Goal: Task Accomplishment & Management: Manage account settings

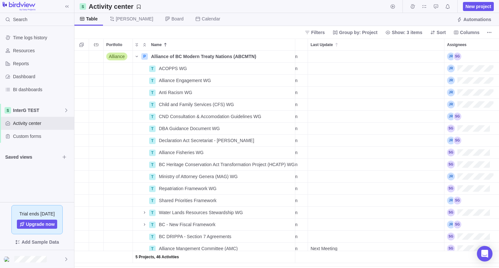
scroll to position [0, 55]
click at [338, 59] on div "Last Update" at bounding box center [377, 57] width 136 height 12
click at [317, 74] on div "Last Update" at bounding box center [377, 69] width 136 height 12
type input ""Z:\InterG Relations\1 Executive\Monthly Executive Update\[DATE] ER\Don't inclu…"
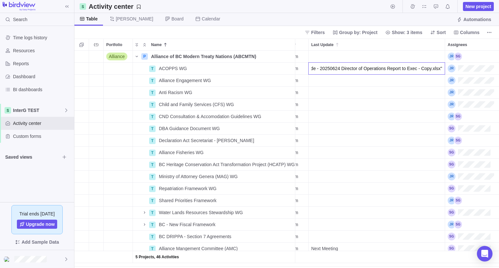
click at [331, 101] on div "5 Projects, 46 Activities Alliance P Alliance of BC Modern Treaty Nations (ABCM…" at bounding box center [286, 160] width 425 height 218
click at [352, 78] on div "Last Update" at bounding box center [377, 81] width 136 height 12
type input "[URL][DOMAIN_NAME];"
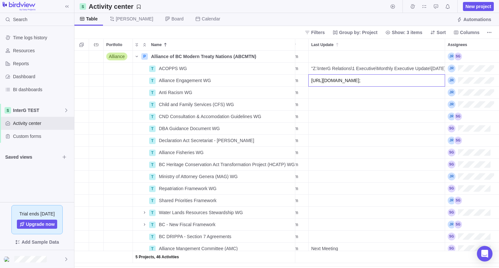
scroll to position [0, 0]
click at [348, 116] on div "5 Projects, 46 Activities Alliance P Alliance of BC Modern Treaty Nations (ABCM…" at bounding box center [286, 160] width 425 height 218
click at [361, 81] on span "[URL][DOMAIN_NAME];" at bounding box center [335, 80] width 49 height 6
click at [418, 81] on input "[URL][DOMAIN_NAME];" at bounding box center [376, 80] width 137 height 12
click at [390, 103] on div "5 Projects, 46 Activities Alliance P Alliance of BC Modern Treaty Nations (ABCM…" at bounding box center [286, 160] width 425 height 218
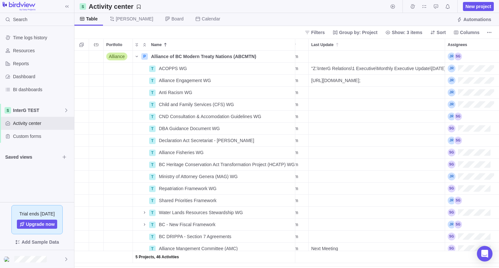
scroll to position [0, 110]
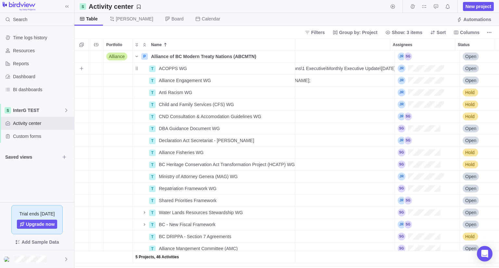
click at [313, 68] on span ""Z:\InterG Relations\1 Executive\Monthly Executive Update\[DATE] ER\Don't inclu…" at bounding box center [328, 68] width 134 height 6
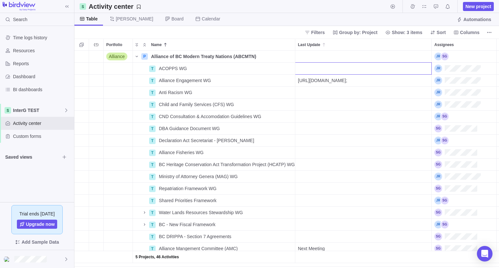
click at [330, 81] on div "5 Projects, 46 Activities Alliance P Alliance of BC Modern Treaty Nations (ABCM…" at bounding box center [286, 160] width 425 height 218
click at [328, 83] on span "[URL][DOMAIN_NAME];" at bounding box center [322, 80] width 49 height 6
click at [322, 121] on div "5 Projects, 46 Activities Alliance P Alliance of BC Modern Treaty Nations (ABCM…" at bounding box center [286, 160] width 425 height 218
click at [158, 35] on div "Filters Group by: Project Show: 3 items Sort Columns" at bounding box center [286, 32] width 425 height 13
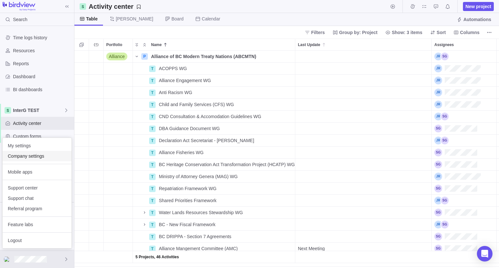
click at [27, 156] on span "Company settings" at bounding box center [37, 156] width 58 height 6
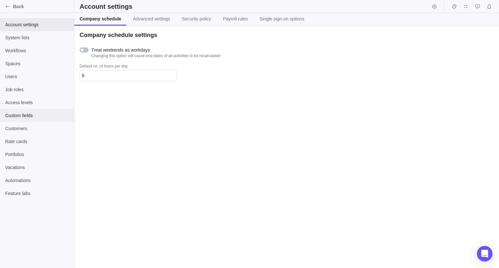
click at [16, 115] on span "Custom fields" at bounding box center [37, 115] width 64 height 6
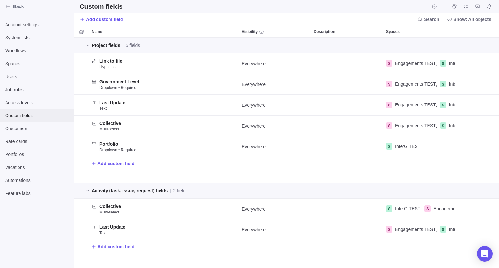
scroll to position [226, 420]
click at [104, 19] on span "Add custom field" at bounding box center [104, 19] width 37 height 6
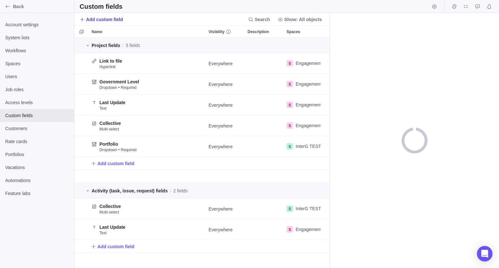
scroll to position [226, 250]
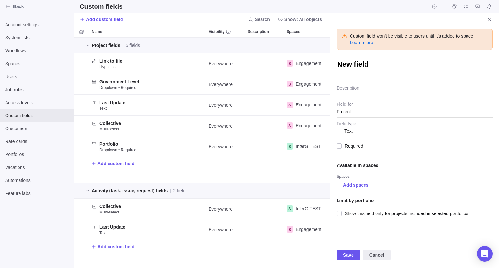
type textarea "x"
click at [359, 111] on div "Project" at bounding box center [415, 112] width 156 height 12
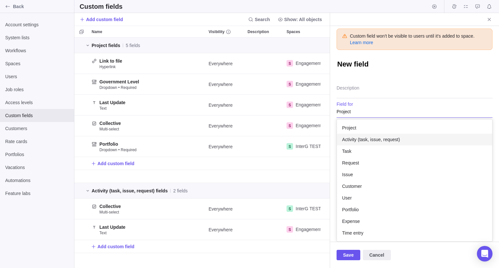
click at [363, 138] on span "Activity (task, issue, request)" at bounding box center [371, 139] width 58 height 6
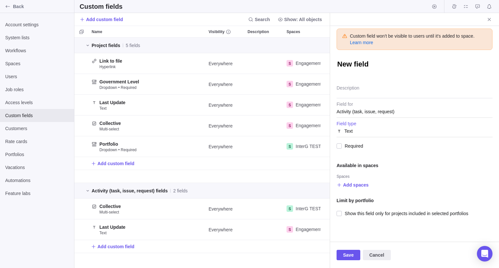
click at [363, 130] on div "Text" at bounding box center [415, 131] width 156 height 12
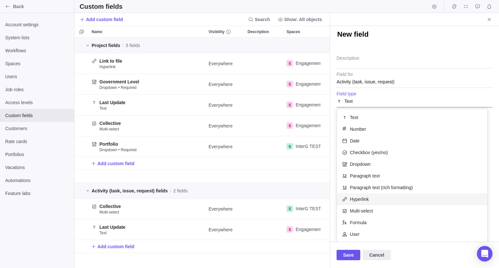
click at [360, 199] on span "Hyperlink" at bounding box center [359, 199] width 19 height 6
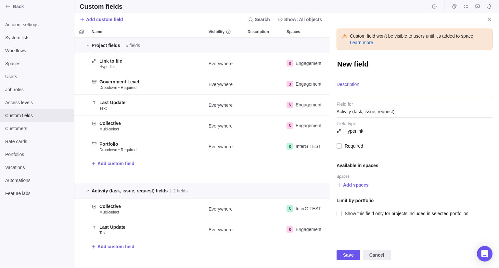
click at [350, 88] on textarea "Description" at bounding box center [415, 90] width 156 height 17
click at [357, 115] on span "Activity (task, issue, request)" at bounding box center [366, 112] width 58 height 12
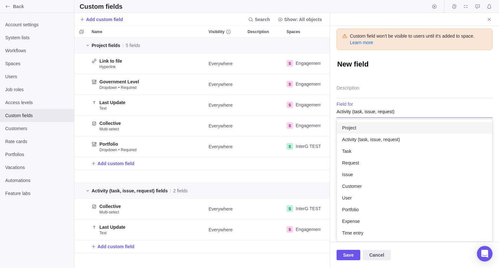
click at [354, 129] on span "Project" at bounding box center [349, 128] width 14 height 6
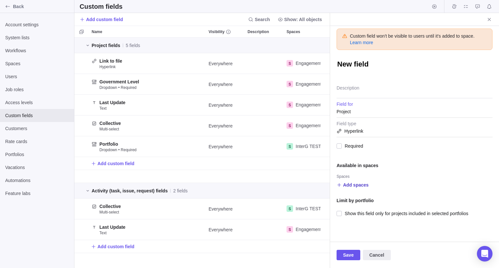
click at [352, 184] on span "Add spaces" at bounding box center [356, 185] width 26 height 6
click at [362, 149] on span "Engagements TEST" at bounding box center [371, 147] width 41 height 6
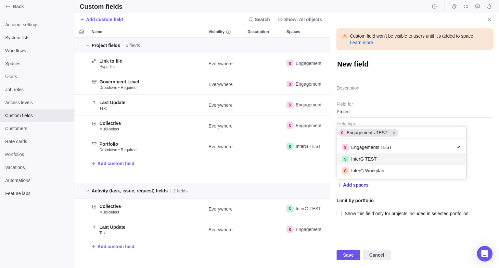
click at [362, 160] on span "InterG TEST" at bounding box center [363, 159] width 25 height 6
click at [441, 204] on div "Custom field won't be visible to users until it's added to space. Learn more Ne…" at bounding box center [414, 134] width 169 height 216
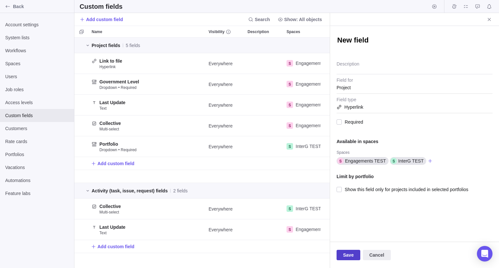
click at [351, 258] on span "Save" at bounding box center [348, 255] width 11 height 8
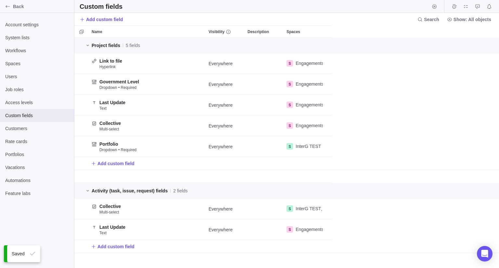
scroll to position [226, 420]
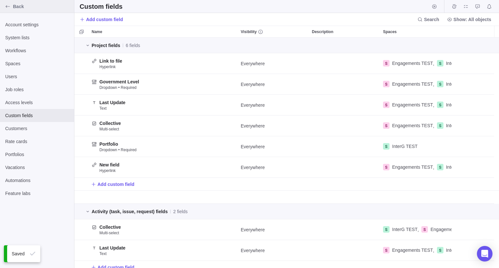
click at [6, 7] on icon "Back" at bounding box center [8, 6] width 4 height 2
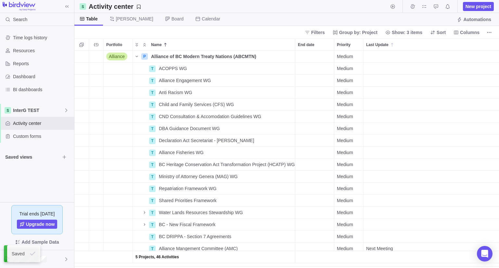
scroll to position [212, 420]
click at [464, 32] on span "Columns" at bounding box center [469, 32] width 19 height 6
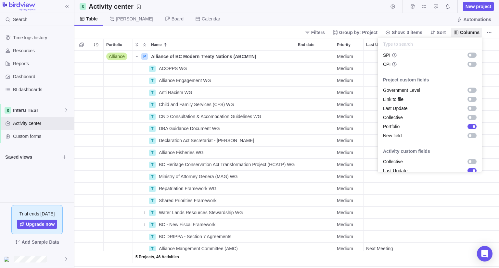
scroll to position [476, 0]
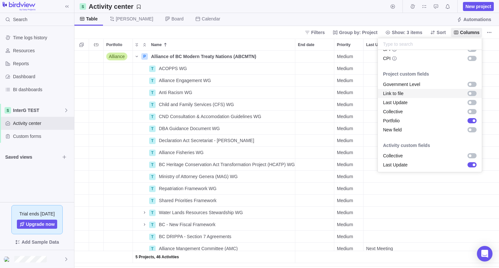
click at [467, 93] on div "grid" at bounding box center [471, 93] width 9 height 5
click at [404, 20] on body "Search Time logs history Resources Reports Dashboard BI dashboards InterG TEST …" at bounding box center [249, 134] width 499 height 268
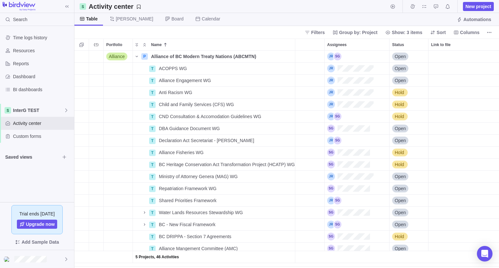
scroll to position [0, 201]
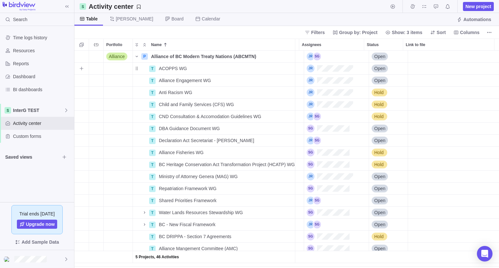
click at [443, 74] on div "Link to file" at bounding box center [453, 69] width 91 height 12
click at [430, 67] on div "Link to file" at bounding box center [453, 69] width 91 height 12
click at [425, 59] on div "Link to file" at bounding box center [453, 57] width 91 height 12
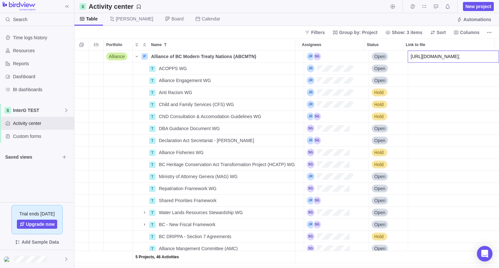
type input "[URL][DOMAIN_NAME];"
click at [428, 94] on div "Alliance P Alliance of BC Modern Treaty Nations (ABCMTN) Details Medium Open [U…" at bounding box center [286, 160] width 425 height 218
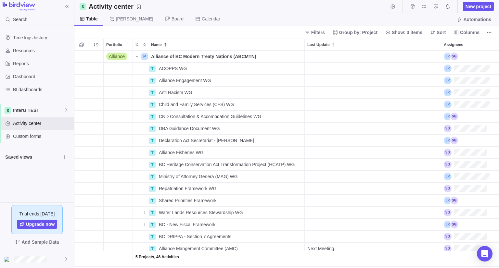
scroll to position [0, 0]
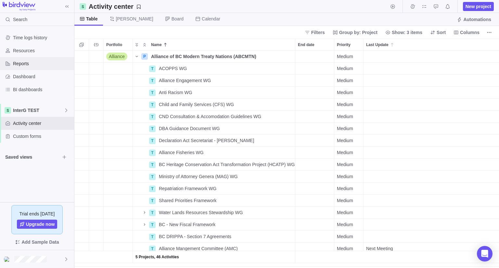
click at [22, 67] on span "Reports" at bounding box center [42, 63] width 58 height 6
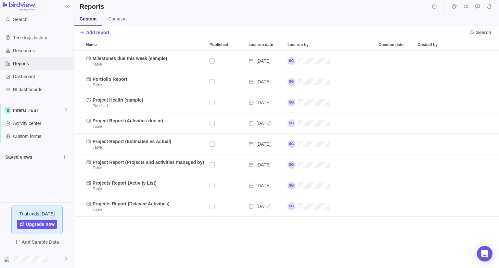
scroll to position [212, 420]
click at [101, 30] on span "Add report" at bounding box center [97, 32] width 23 height 6
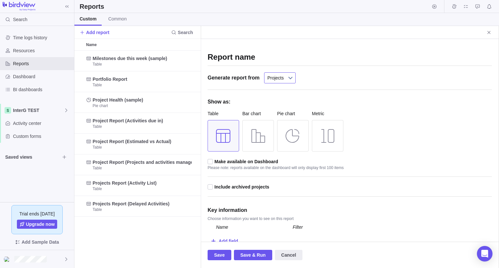
click at [282, 77] on link "Projects" at bounding box center [280, 77] width 32 height 11
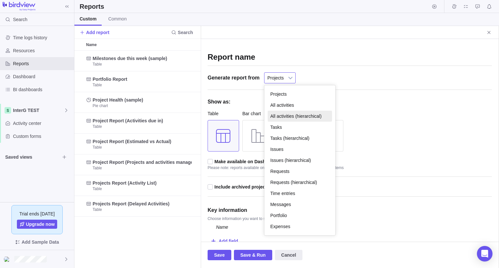
click at [288, 116] on li "All activities (hierarchical)" at bounding box center [300, 116] width 64 height 11
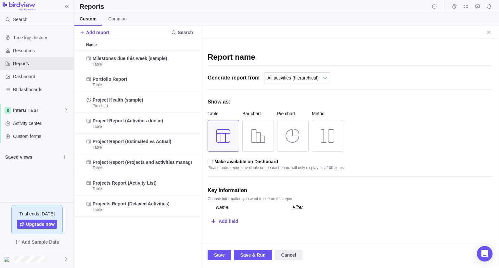
click at [246, 161] on span "Make available on Dashboard" at bounding box center [246, 161] width 64 height 5
click at [0, 0] on input "checkbox" at bounding box center [0, 0] width 0 height 0
click at [229, 220] on div "Add field" at bounding box center [228, 221] width 19 height 12
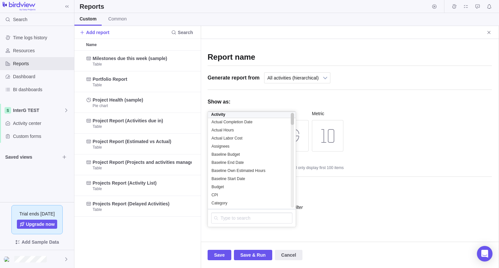
click at [436, 136] on div "Report name Generate report from Projects All activities All activities (hierar…" at bounding box center [350, 136] width 284 height 182
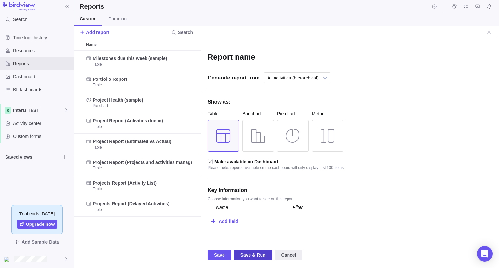
click at [254, 255] on span "Save & Run" at bounding box center [252, 255] width 25 height 8
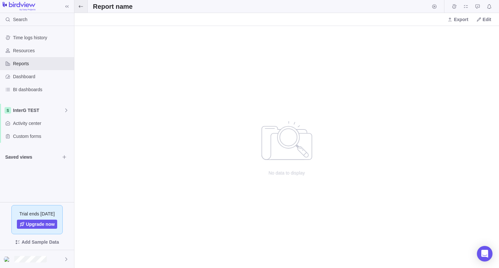
click at [80, 7] on icon at bounding box center [80, 6] width 5 height 5
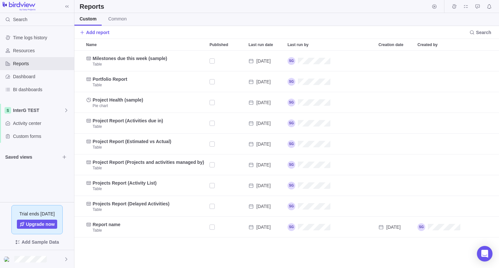
scroll to position [212, 420]
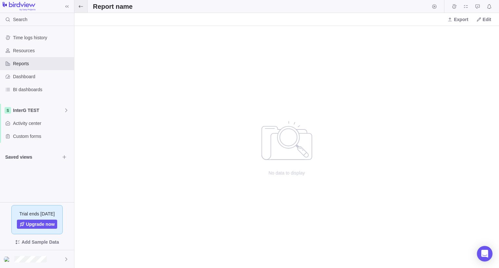
click at [84, 7] on span at bounding box center [80, 6] width 13 height 13
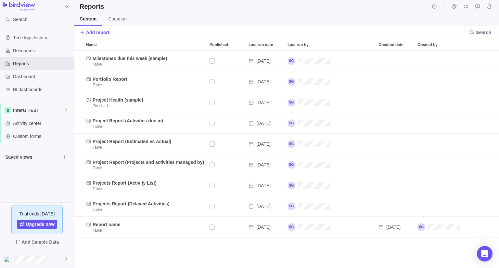
scroll to position [212, 420]
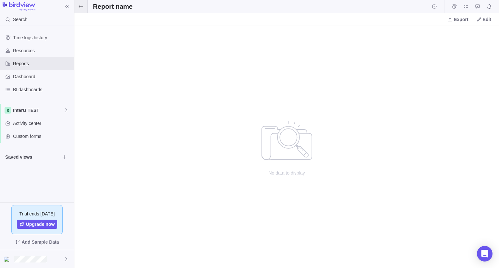
click at [83, 7] on icon at bounding box center [80, 6] width 5 height 5
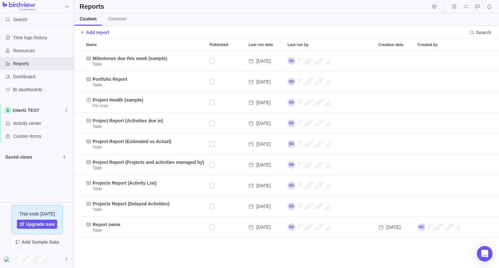
scroll to position [212, 420]
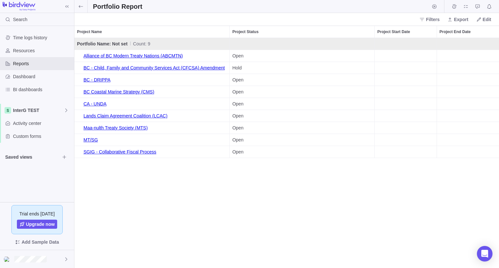
scroll to position [225, 420]
click at [81, 8] on icon at bounding box center [80, 6] width 5 height 5
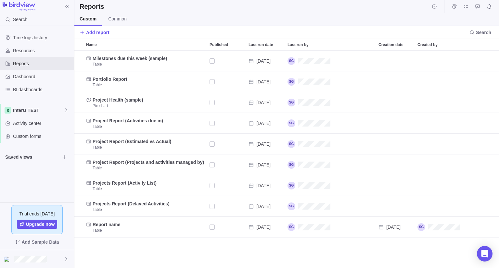
scroll to position [212, 420]
click at [53, 112] on span "InterG TEST" at bounding box center [38, 110] width 51 height 6
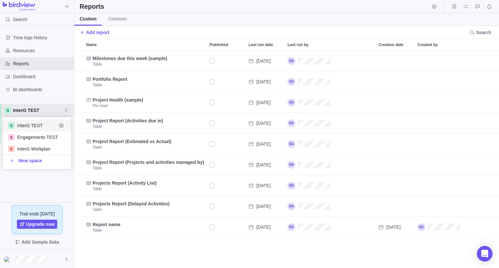
scroll to position [47, 63]
click at [47, 138] on span "Engagements TEST" at bounding box center [37, 137] width 40 height 6
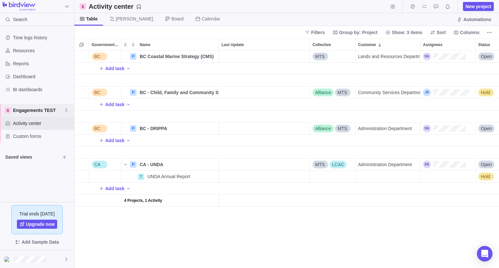
scroll to position [212, 420]
click at [40, 110] on span "Engagements TEST" at bounding box center [38, 110] width 51 height 6
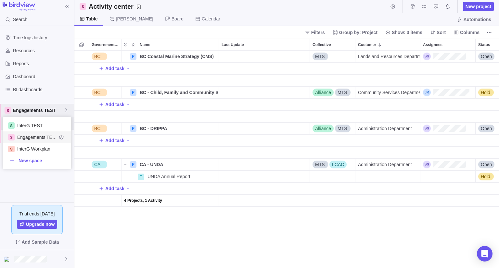
scroll to position [47, 63]
click at [28, 124] on span "InterG TEST" at bounding box center [37, 125] width 40 height 6
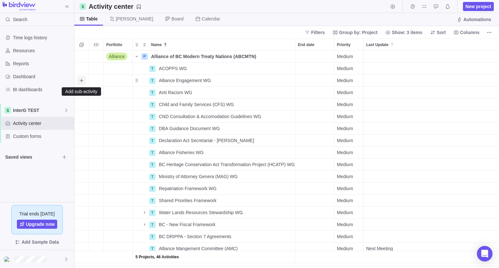
click at [81, 77] on span "Add sub-activity" at bounding box center [81, 80] width 9 height 9
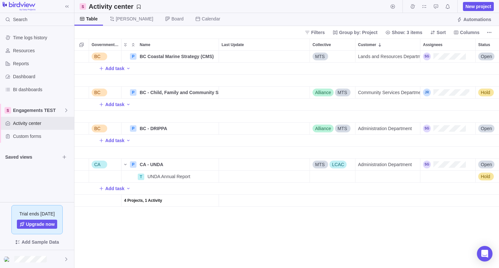
scroll to position [212, 420]
click at [23, 108] on span "Engagements TEST" at bounding box center [38, 110] width 51 height 6
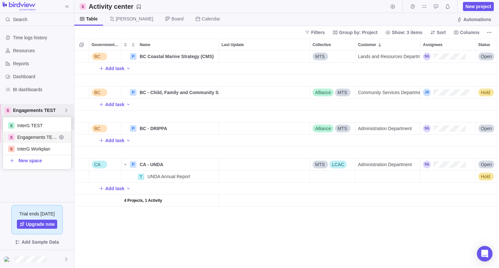
scroll to position [47, 63]
click at [24, 126] on span "InterG TEST" at bounding box center [37, 125] width 40 height 6
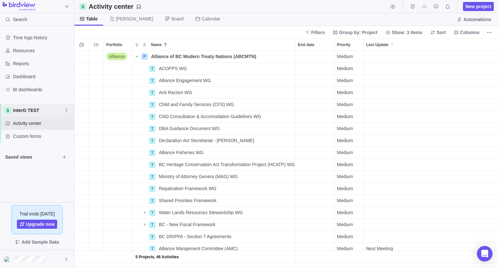
scroll to position [212, 420]
click at [481, 30] on span "Columns" at bounding box center [466, 32] width 31 height 9
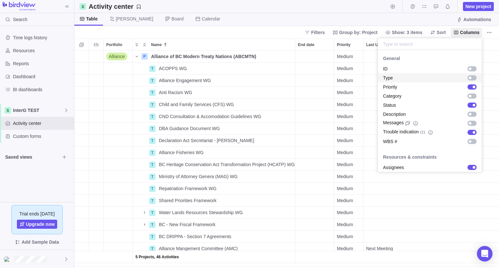
click at [467, 78] on div "grid" at bounding box center [471, 77] width 9 height 5
click at [422, 77] on div "Type" at bounding box center [430, 77] width 104 height 9
click at [424, 77] on div "Type" at bounding box center [430, 77] width 104 height 9
click at [416, 220] on body "Search Time logs history Resources Reports Dashboard BI dashboards InterG TEST …" at bounding box center [249, 134] width 499 height 268
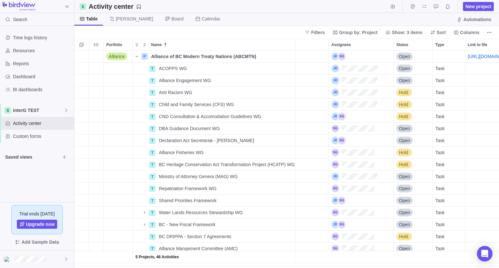
scroll to position [0, 233]
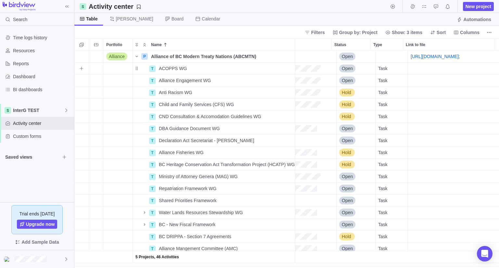
click at [383, 65] on div "Task" at bounding box center [392, 69] width 32 height 12
click at [396, 45] on div "Portfolio Name End date Priority Last Update Assignees Status Type Link to file…" at bounding box center [286, 154] width 425 height 230
click at [398, 45] on icon "More actions" at bounding box center [395, 44] width 5 height 5
click at [406, 70] on span "Hide" at bounding box center [408, 68] width 9 height 6
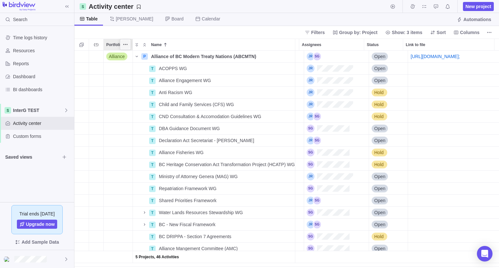
click at [127, 43] on icon "More actions" at bounding box center [125, 44] width 5 height 5
click at [175, 32] on body "Search Time logs history Resources Reports Dashboard BI dashboards InterG TEST …" at bounding box center [249, 134] width 499 height 268
click at [287, 46] on icon "More actions" at bounding box center [287, 44] width 5 height 5
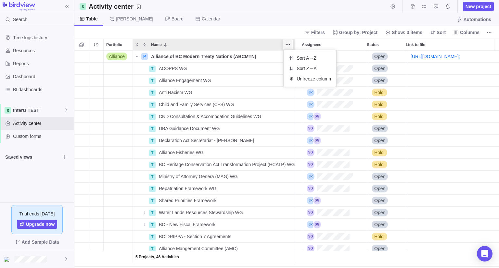
click at [287, 46] on icon "More actions" at bounding box center [287, 44] width 5 height 5
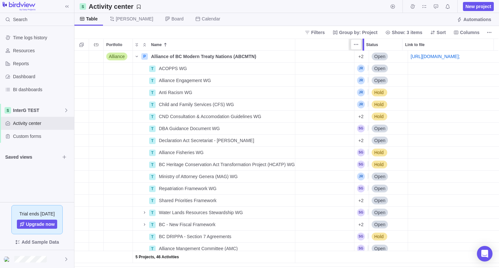
scroll to position [0, 150]
drag, startPoint x: 364, startPoint y: 48, endPoint x: 359, endPoint y: 49, distance: 5.2
click at [359, 49] on div "Portfolio Name End date Priority Last Update Assignees Status Link to file Alli…" at bounding box center [286, 154] width 425 height 230
click at [337, 48] on div at bounding box center [342, 44] width 10 height 10
click at [341, 47] on span "More actions" at bounding box center [341, 44] width 9 height 9
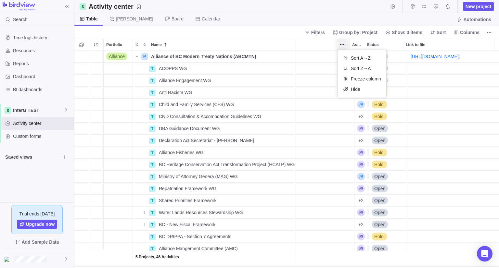
click at [310, 49] on div "Portfolio Name End date Priority Last Update Assignees Status Link to file Alli…" at bounding box center [286, 154] width 425 height 230
click at [311, 56] on div "Last Update" at bounding box center [286, 57] width 136 height 12
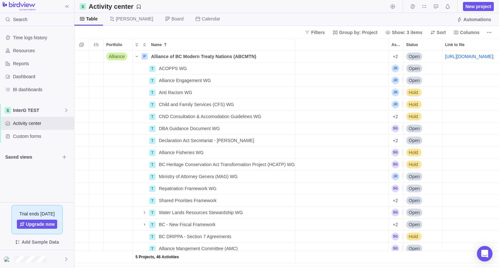
scroll to position [0, 114]
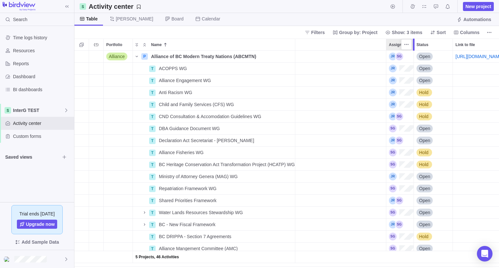
drag, startPoint x: 401, startPoint y: 43, endPoint x: 414, endPoint y: 41, distance: 14.2
click at [414, 41] on div at bounding box center [414, 45] width 5 height 12
drag, startPoint x: 454, startPoint y: 46, endPoint x: 438, endPoint y: 49, distance: 16.7
click at [438, 49] on div at bounding box center [437, 45] width 5 height 12
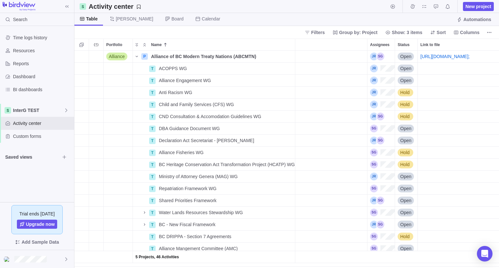
scroll to position [0, 147]
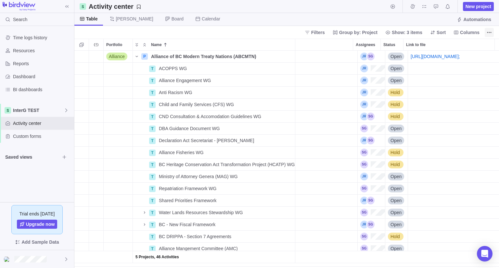
click at [490, 32] on icon "More actions" at bounding box center [489, 32] width 5 height 5
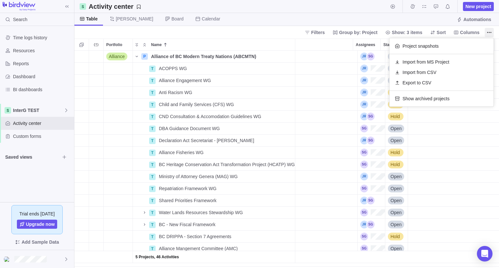
click at [464, 33] on body "Search Time logs history Resources Reports Dashboard BI dashboards InterG TEST …" at bounding box center [249, 134] width 499 height 268
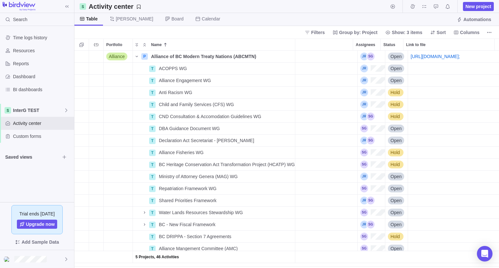
click at [464, 33] on span "Columns" at bounding box center [469, 32] width 19 height 6
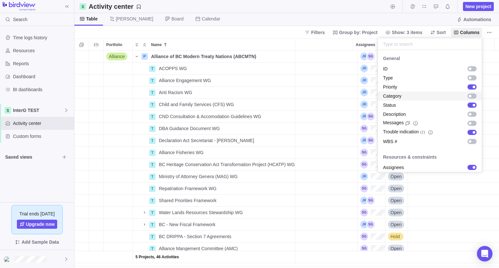
click at [467, 95] on div "grid" at bounding box center [471, 96] width 9 height 5
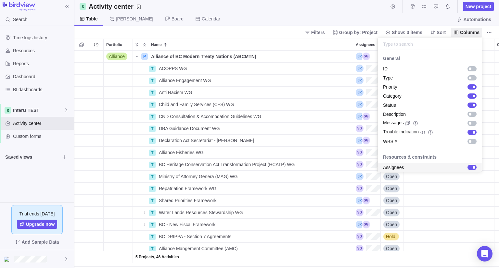
click at [438, 245] on body "Search Time logs history Resources Reports Dashboard BI dashboards InterG TEST …" at bounding box center [249, 134] width 499 height 268
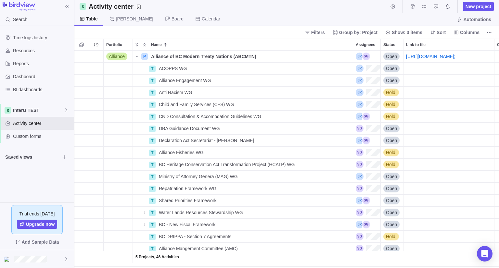
scroll to position [0, 212]
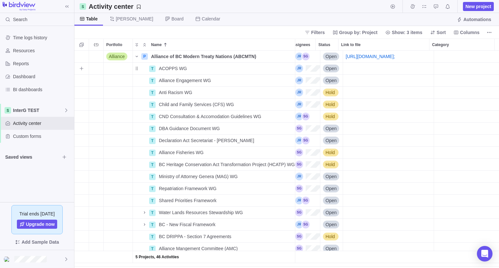
click at [457, 57] on div "Category" at bounding box center [466, 57] width 65 height 12
click at [455, 66] on div "Category" at bounding box center [466, 69] width 65 height 12
click at [450, 45] on div "Portfolio Name End date Priority Last Update Assignees Status Link to file Cate…" at bounding box center [286, 154] width 425 height 230
click at [488, 42] on icon "More actions" at bounding box center [487, 44] width 5 height 5
click at [466, 87] on div "Hide" at bounding box center [466, 89] width 50 height 10
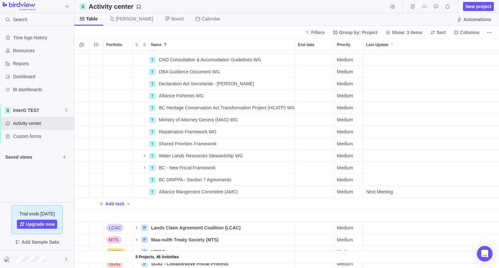
scroll to position [87, 0]
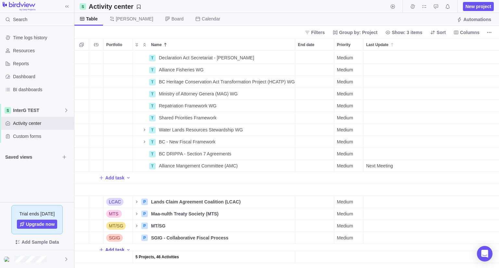
click at [116, 247] on span "Add task" at bounding box center [114, 250] width 19 height 6
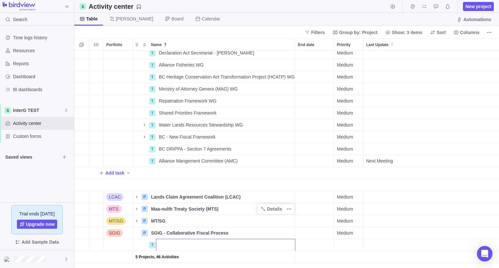
click at [238, 214] on div "T Declaration Act Secretariat - [PERSON_NAME] Details Medium Open T Alliance Fi…" at bounding box center [286, 160] width 425 height 218
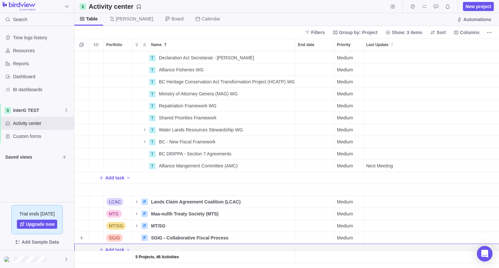
click at [115, 235] on span "SGIG" at bounding box center [114, 238] width 11 height 6
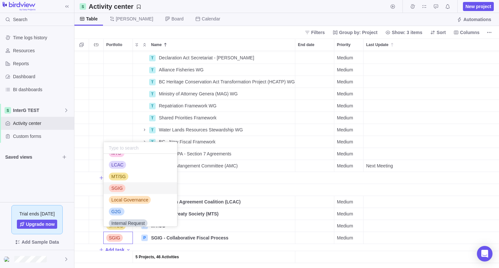
scroll to position [38, 0]
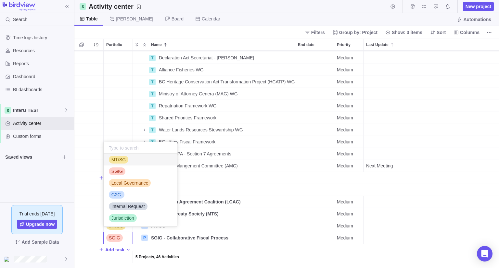
click at [208, 33] on body "Search Time logs history Resources Reports Dashboard BI dashboards InterG TEST …" at bounding box center [249, 134] width 499 height 268
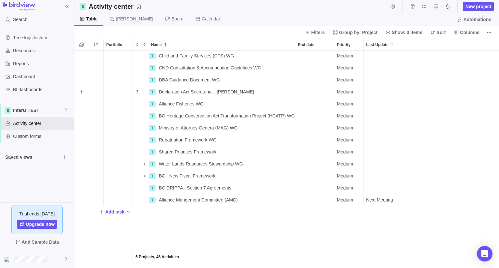
scroll to position [0, 0]
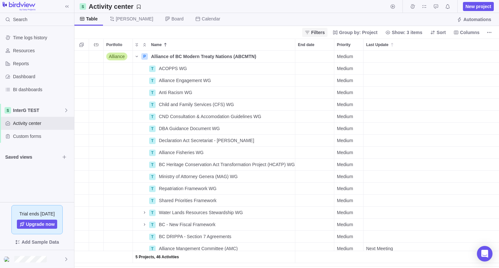
click at [318, 30] on span "Filters" at bounding box center [314, 32] width 25 height 9
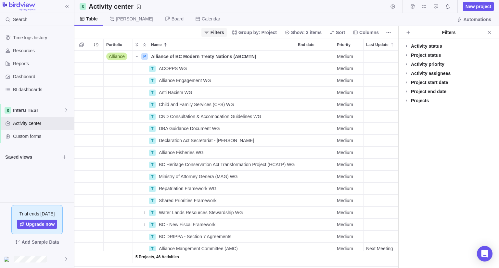
scroll to position [212, 319]
click at [408, 32] on icon "Add filters" at bounding box center [408, 32] width 5 height 5
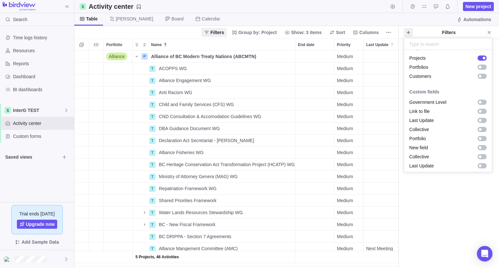
scroll to position [578, 0]
click at [438, 128] on div "Collective" at bounding box center [448, 128] width 88 height 9
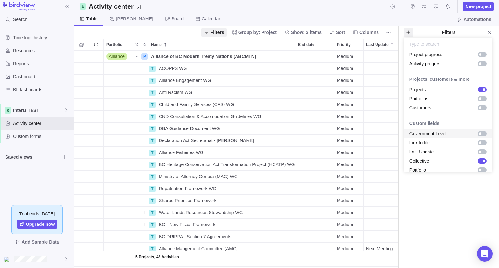
scroll to position [546, 0]
click at [435, 98] on div "Portfolios" at bounding box center [448, 98] width 88 height 9
click at [436, 108] on div "Customers" at bounding box center [448, 107] width 88 height 9
click at [409, 22] on body "Search Time logs history Resources Reports Dashboard BI dashboards InterG TEST …" at bounding box center [249, 134] width 499 height 268
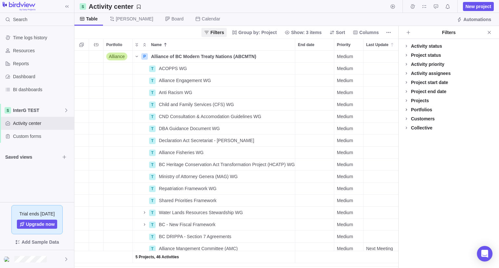
click at [408, 110] on icon at bounding box center [406, 109] width 5 height 5
click at [406, 172] on div at bounding box center [406, 173] width 5 height 9
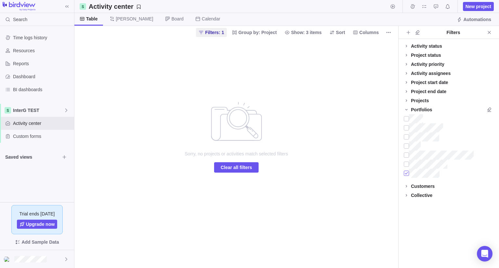
click at [406, 172] on div at bounding box center [406, 173] width 5 height 9
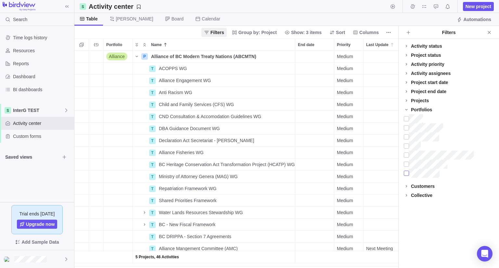
scroll to position [212, 319]
click at [404, 128] on div at bounding box center [406, 127] width 5 height 9
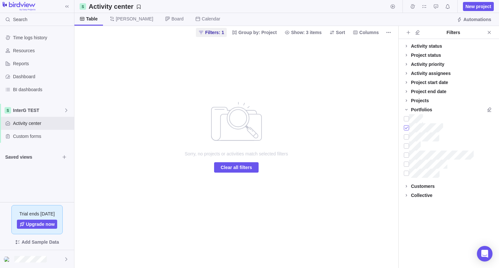
click at [405, 128] on div at bounding box center [406, 127] width 5 height 9
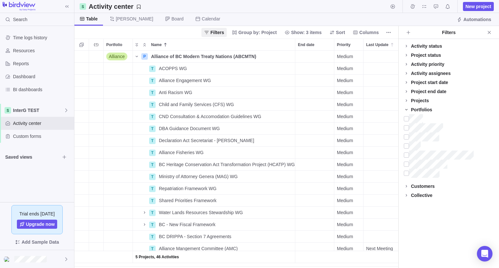
click at [409, 107] on icon at bounding box center [406, 109] width 5 height 5
click at [409, 121] on span at bounding box center [406, 118] width 9 height 9
click at [407, 138] on div at bounding box center [406, 137] width 5 height 9
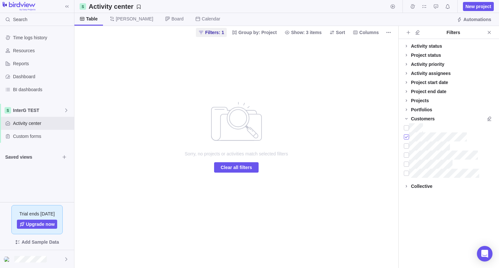
click at [407, 138] on div at bounding box center [406, 137] width 5 height 9
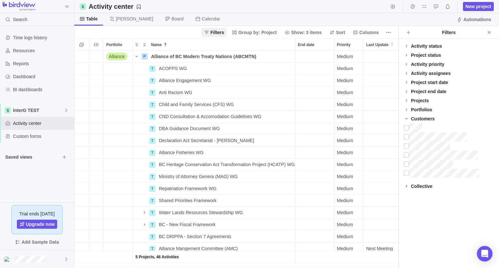
click at [406, 188] on icon at bounding box center [406, 186] width 5 height 5
click at [407, 208] on div at bounding box center [406, 204] width 5 height 9
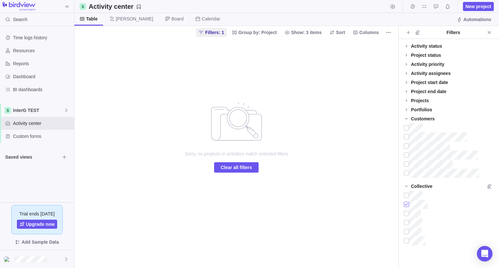
click at [407, 208] on div at bounding box center [406, 204] width 5 height 9
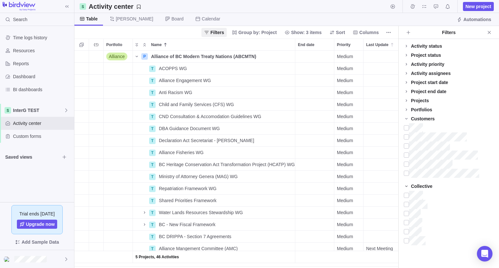
click at [407, 186] on icon at bounding box center [406, 186] width 5 height 5
click at [408, 116] on icon at bounding box center [406, 118] width 5 height 5
click at [407, 28] on span "Add filters" at bounding box center [408, 32] width 9 height 9
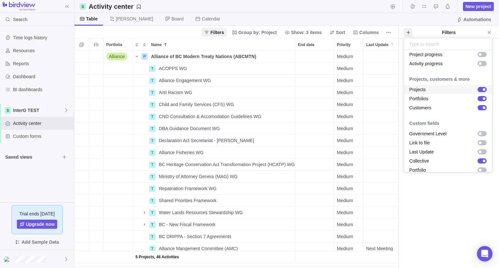
scroll to position [578, 0]
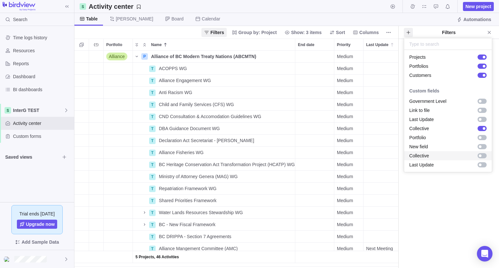
click at [479, 155] on div "grid" at bounding box center [480, 156] width 3 height 3
click at [477, 129] on div "grid" at bounding box center [481, 128] width 9 height 5
click at [477, 158] on div "grid" at bounding box center [481, 155] width 9 height 5
click at [479, 138] on div "grid" at bounding box center [480, 137] width 3 height 3
click at [477, 64] on div "grid" at bounding box center [481, 66] width 9 height 5
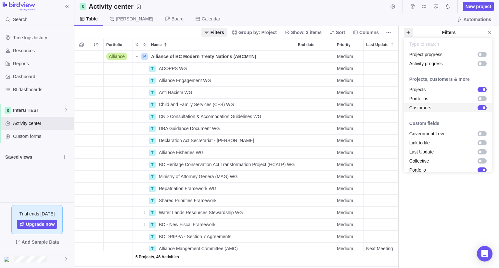
scroll to position [548, 0]
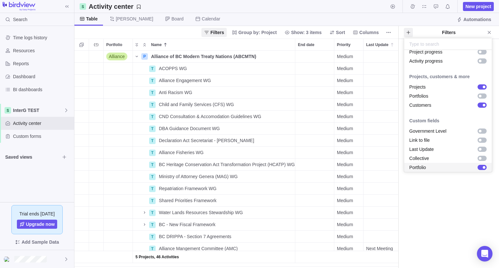
click at [438, 215] on body "Search Time logs history Resources Reports Dashboard BI dashboards InterG TEST …" at bounding box center [249, 134] width 499 height 268
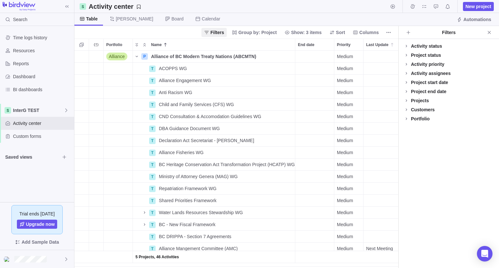
click at [412, 117] on div "Portfolio" at bounding box center [420, 119] width 19 height 6
click at [408, 136] on div at bounding box center [406, 137] width 5 height 9
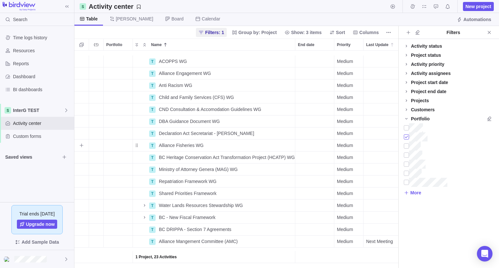
scroll to position [0, 0]
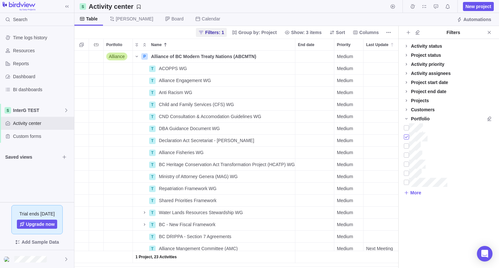
click at [406, 136] on div at bounding box center [406, 137] width 5 height 9
click at [407, 155] on div at bounding box center [406, 155] width 5 height 9
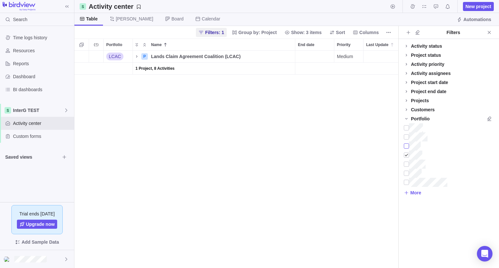
click at [405, 146] on div at bounding box center [406, 146] width 5 height 9
click at [406, 137] on div at bounding box center [406, 137] width 5 height 9
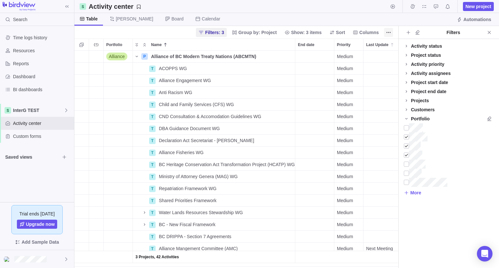
click at [485, 31] on span "Close" at bounding box center [489, 32] width 9 height 9
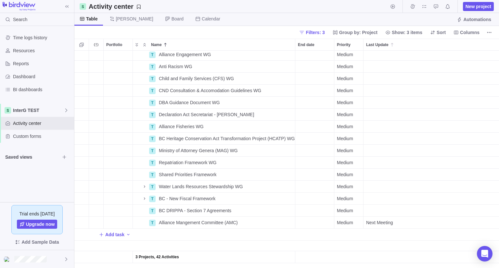
scroll to position [0, 0]
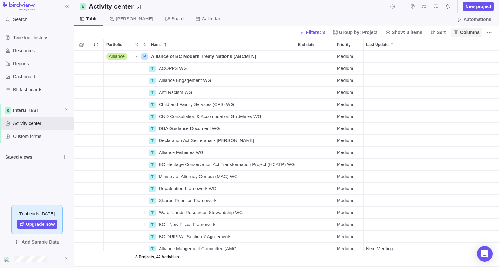
click at [473, 32] on span "Columns" at bounding box center [469, 32] width 19 height 6
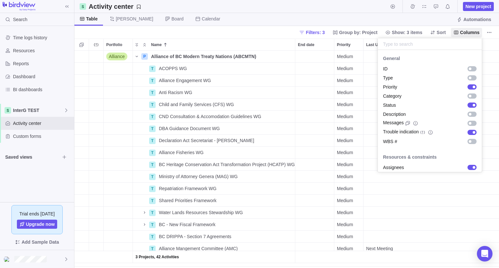
click at [489, 33] on body "Search Time logs history Resources Reports Dashboard BI dashboards InterG TEST …" at bounding box center [249, 134] width 499 height 268
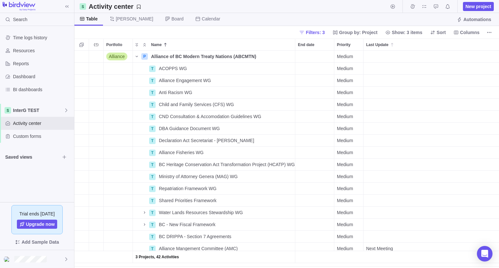
click at [489, 33] on icon "More actions" at bounding box center [489, 32] width 5 height 5
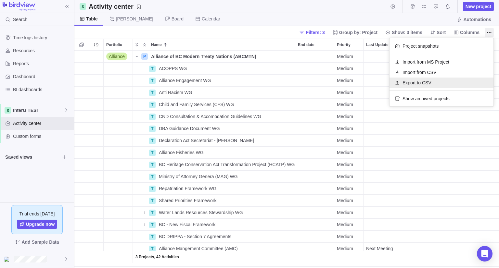
click at [435, 83] on div "Export to CSV" at bounding box center [441, 83] width 104 height 10
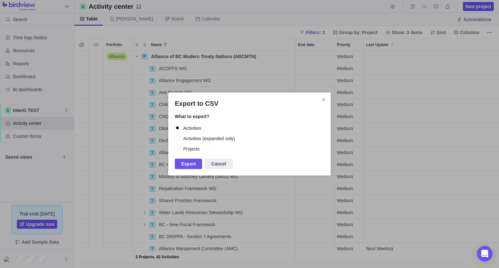
click at [177, 136] on input "Activities (expanded only)" at bounding box center [178, 139] width 6 height 6
radio input "true"
click at [176, 148] on input "Projects" at bounding box center [178, 149] width 6 height 6
radio input "true"
click at [180, 136] on input "Activities (expanded only)" at bounding box center [178, 139] width 6 height 6
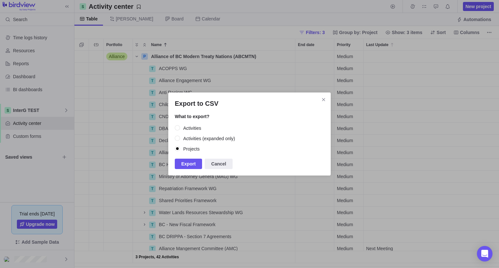
radio input "true"
click at [184, 161] on span "Export" at bounding box center [188, 164] width 14 height 8
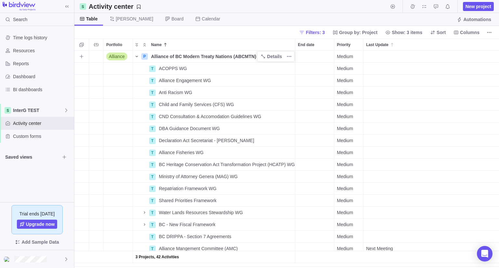
click at [136, 57] on icon "Name" at bounding box center [136, 56] width 5 height 5
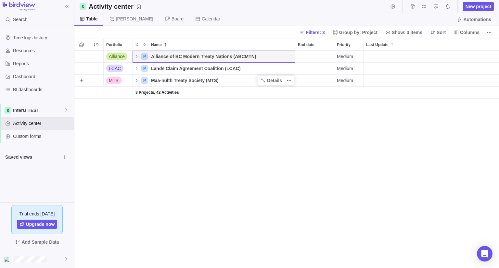
click at [137, 79] on icon "Name" at bounding box center [136, 80] width 5 height 5
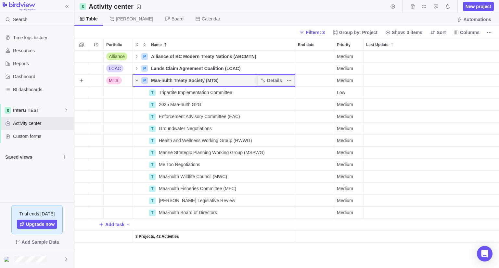
click at [137, 79] on icon "Name" at bounding box center [136, 80] width 5 height 5
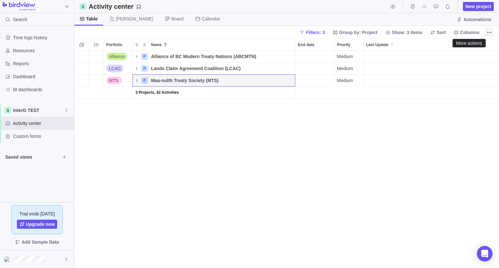
click at [490, 32] on icon "More actions" at bounding box center [489, 32] width 5 height 5
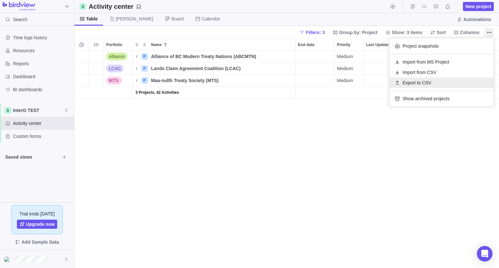
click at [418, 84] on span "Export to CSV" at bounding box center [416, 83] width 29 height 6
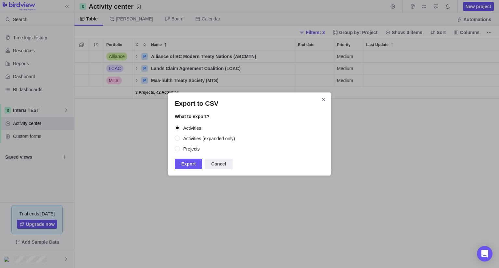
click at [188, 149] on div "Projects" at bounding box center [191, 149] width 17 height 6
click at [181, 149] on input "Projects" at bounding box center [178, 149] width 6 height 6
radio input "true"
click at [180, 166] on span "Export" at bounding box center [188, 164] width 27 height 10
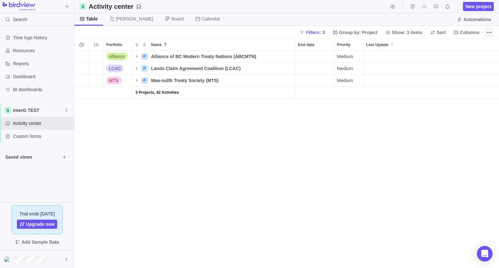
click at [489, 31] on icon "More actions" at bounding box center [489, 32] width 5 height 5
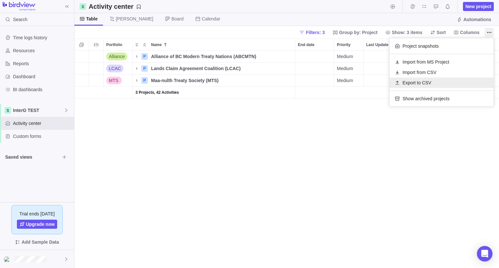
click at [429, 79] on div "Export to CSV" at bounding box center [441, 83] width 104 height 10
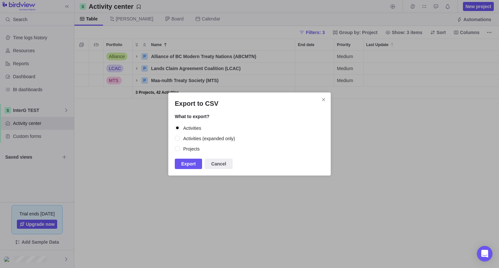
click at [220, 139] on div "Activities (expanded only)" at bounding box center [209, 139] width 52 height 6
click at [181, 139] on input "Activities (expanded only)" at bounding box center [178, 139] width 6 height 6
radio input "true"
click at [190, 164] on span "Export" at bounding box center [188, 164] width 14 height 8
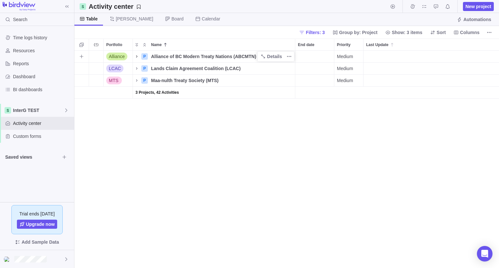
click at [136, 55] on icon "Name" at bounding box center [136, 56] width 5 height 5
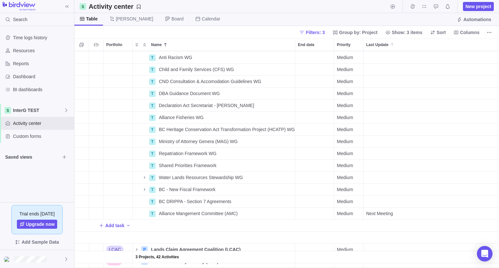
scroll to position [52, 0]
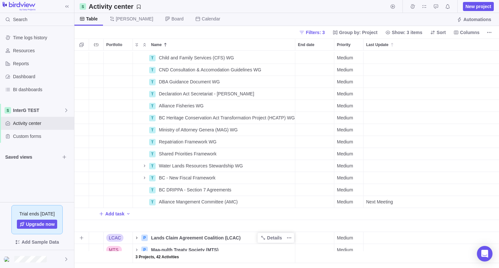
click at [135, 235] on icon "Name" at bounding box center [136, 237] width 5 height 5
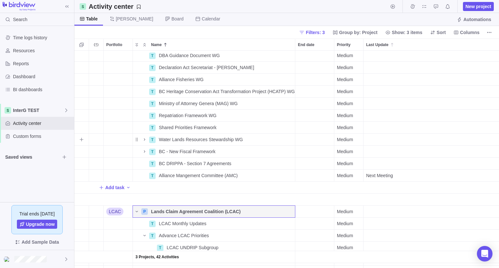
scroll to position [172, 0]
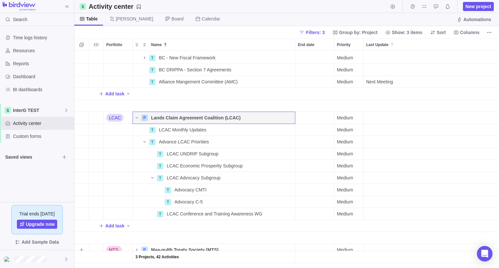
drag, startPoint x: 136, startPoint y: 246, endPoint x: 138, endPoint y: 234, distance: 12.1
click at [137, 248] on icon "Name" at bounding box center [136, 250] width 5 height 5
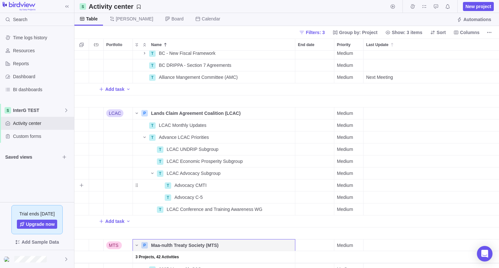
scroll to position [316, 0]
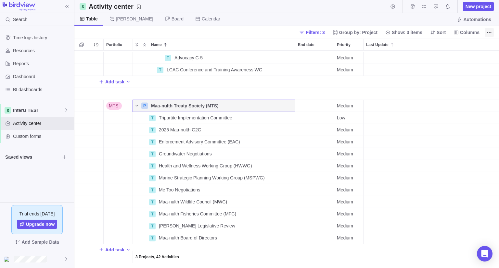
click at [490, 29] on span "More actions" at bounding box center [489, 32] width 9 height 9
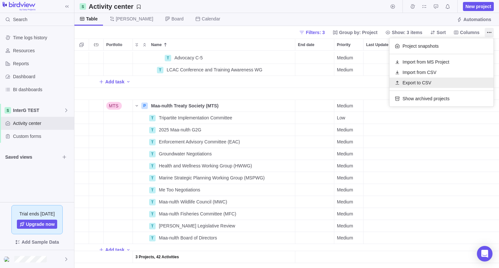
click at [433, 87] on div "Export to CSV" at bounding box center [441, 83] width 104 height 10
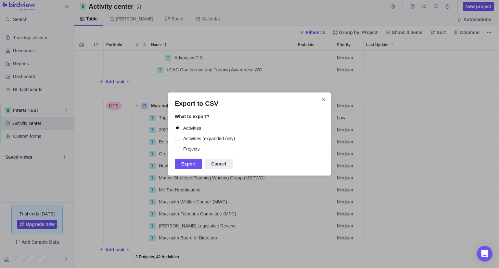
click at [189, 135] on label "Activities (expanded only)" at bounding box center [249, 138] width 149 height 9
click at [181, 136] on input "Activities (expanded only)" at bounding box center [178, 139] width 6 height 6
radio input "true"
click at [190, 161] on span "Export" at bounding box center [188, 164] width 14 height 8
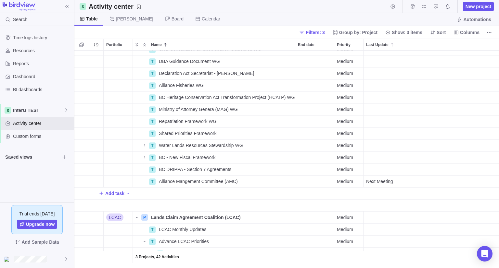
scroll to position [56, 0]
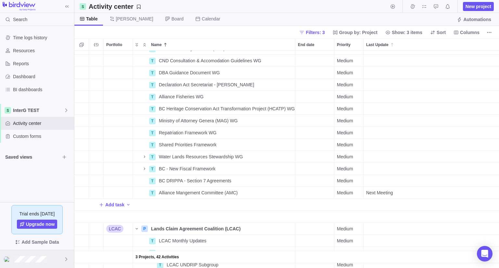
click at [54, 256] on div at bounding box center [37, 259] width 74 height 18
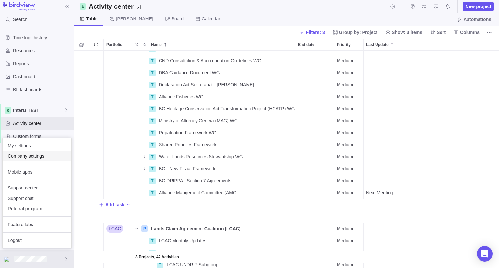
click at [24, 157] on span "Company settings" at bounding box center [37, 156] width 58 height 6
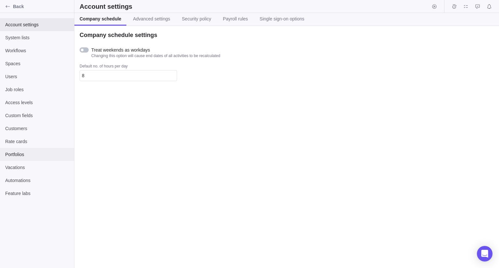
click at [21, 160] on div "Portfolios" at bounding box center [37, 154] width 74 height 13
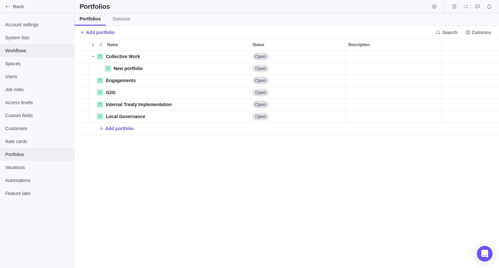
scroll to position [212, 420]
click at [247, 57] on span "Details" at bounding box center [235, 56] width 27 height 9
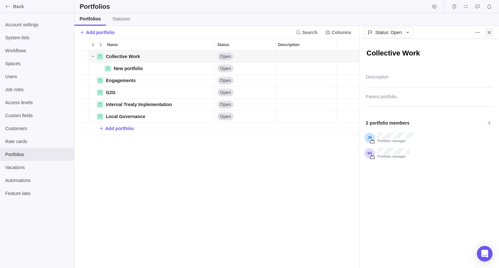
click at [489, 34] on icon "Close" at bounding box center [489, 32] width 5 height 5
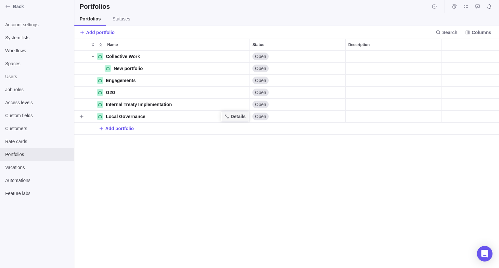
click at [243, 115] on span "Details" at bounding box center [238, 116] width 15 height 6
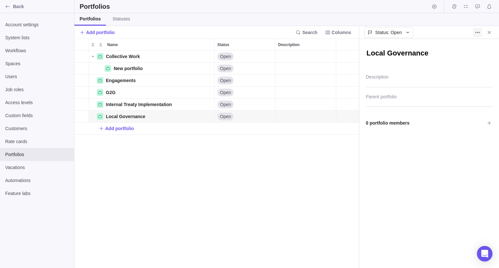
click at [476, 31] on icon "More actions" at bounding box center [477, 32] width 5 height 5
click at [481, 46] on span "Delete" at bounding box center [484, 46] width 13 height 6
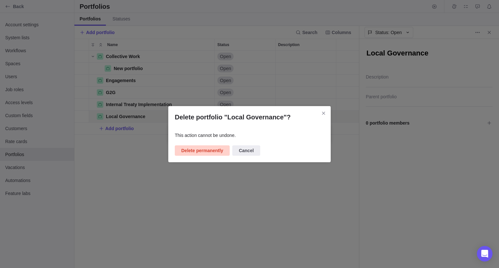
click at [197, 152] on span "Delete permanently" at bounding box center [202, 151] width 42 height 8
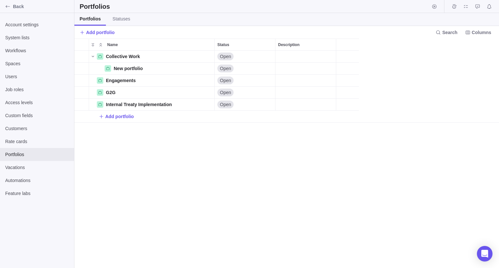
scroll to position [212, 420]
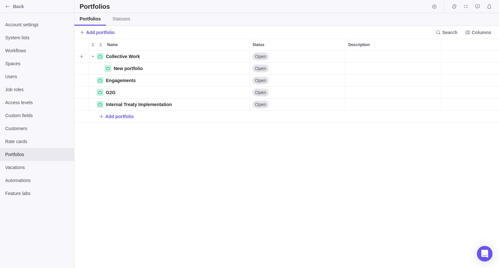
click at [448, 55] on div "grid" at bounding box center [469, 57] width 57 height 12
click at [156, 63] on div "New portfolio" at bounding box center [169, 68] width 161 height 12
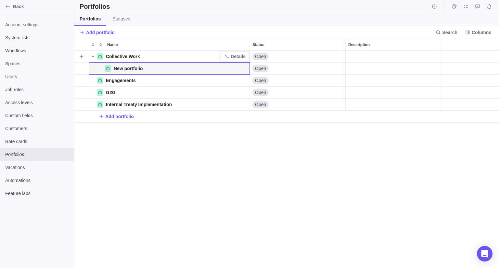
click at [154, 59] on div "Collective Work" at bounding box center [169, 56] width 161 height 12
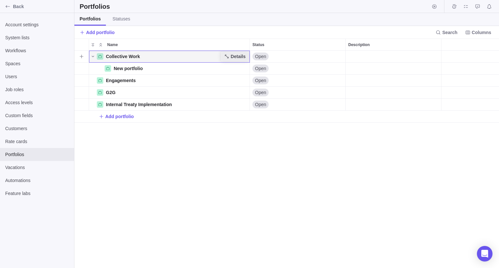
click at [233, 54] on span "Details" at bounding box center [238, 56] width 15 height 6
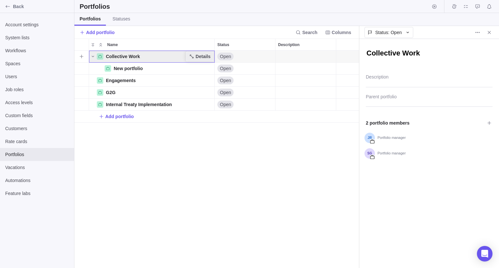
scroll to position [5, 5]
click at [479, 33] on icon "More actions" at bounding box center [477, 32] width 5 height 5
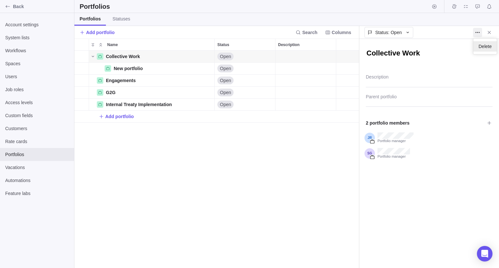
click at [480, 49] on span "Delete" at bounding box center [484, 46] width 13 height 6
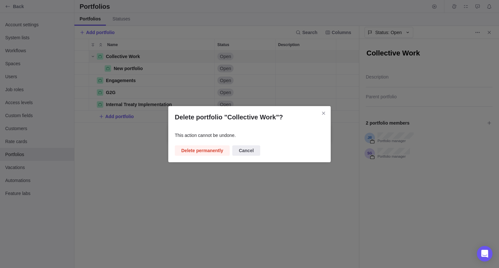
click at [190, 152] on span "Delete permanently" at bounding box center [202, 151] width 42 height 8
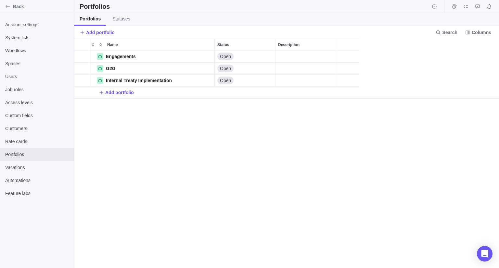
scroll to position [212, 420]
click at [169, 57] on div "Engagements" at bounding box center [169, 56] width 161 height 12
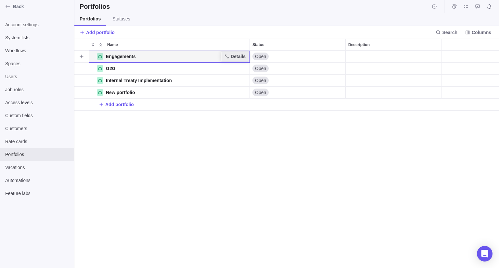
click at [235, 55] on span "Details" at bounding box center [238, 56] width 15 height 6
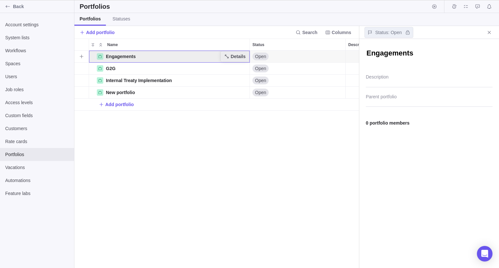
scroll to position [5, 5]
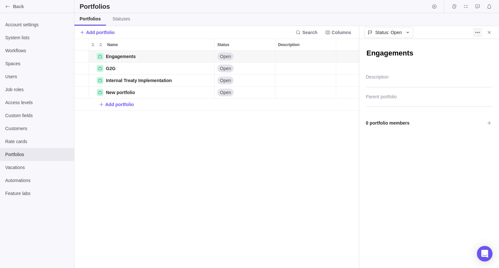
click at [474, 32] on span "More actions" at bounding box center [477, 32] width 9 height 9
click at [485, 46] on span "Delete" at bounding box center [484, 46] width 13 height 6
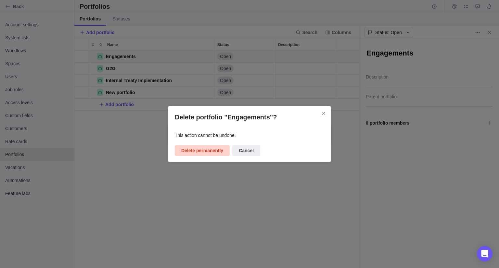
click at [194, 152] on span "Delete permanently" at bounding box center [202, 151] width 42 height 8
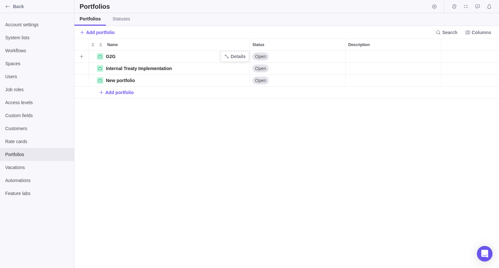
click at [222, 59] on div "Details" at bounding box center [235, 56] width 28 height 10
click at [235, 56] on span "Details" at bounding box center [238, 56] width 15 height 6
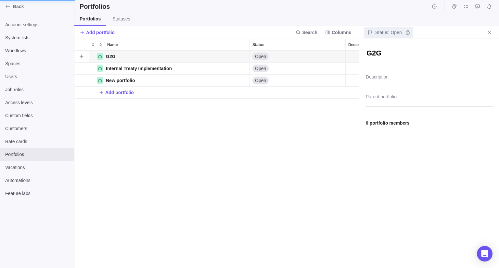
scroll to position [5, 5]
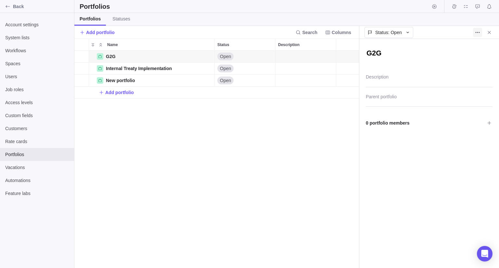
click at [477, 33] on icon "More actions" at bounding box center [477, 32] width 5 height 5
click at [480, 50] on div "Delete" at bounding box center [484, 46] width 23 height 10
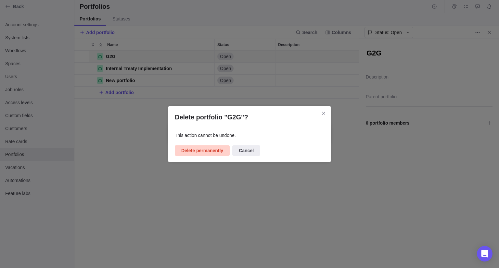
click at [198, 154] on span "Delete permanently" at bounding box center [202, 151] width 42 height 8
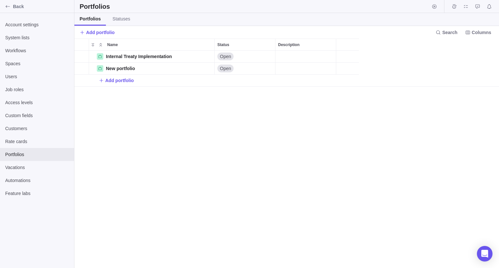
scroll to position [212, 420]
click at [203, 58] on div "Internal Treaty Implementation" at bounding box center [169, 56] width 161 height 12
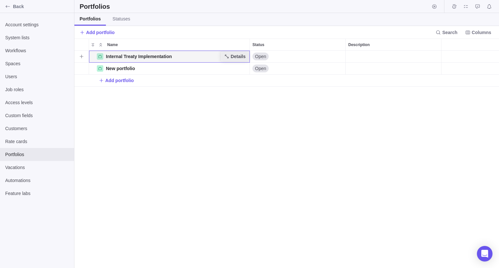
click at [232, 53] on span "Details" at bounding box center [238, 56] width 15 height 6
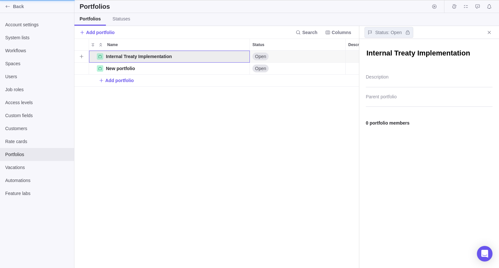
scroll to position [5, 5]
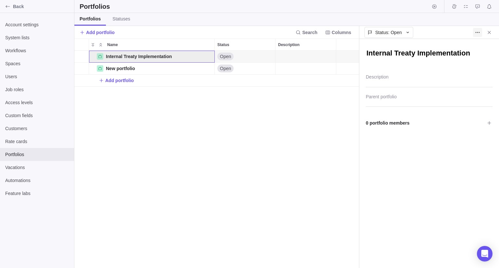
click at [475, 33] on icon "More actions" at bounding box center [477, 32] width 5 height 5
click at [479, 48] on span "Delete" at bounding box center [484, 46] width 13 height 6
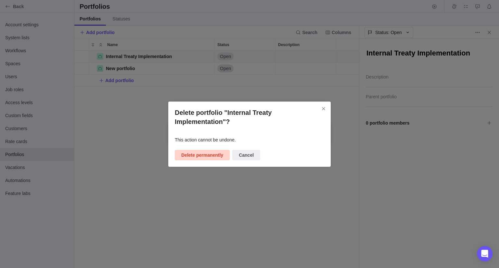
click at [189, 159] on span "Delete permanently" at bounding box center [202, 155] width 42 height 8
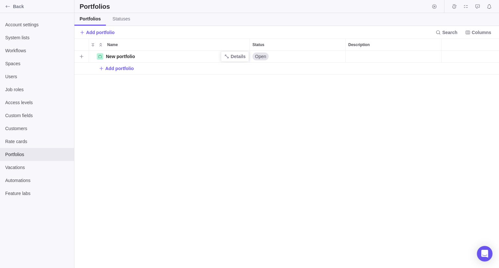
click at [207, 59] on div "New portfolio" at bounding box center [169, 56] width 161 height 12
click at [240, 55] on span "Details" at bounding box center [238, 56] width 15 height 6
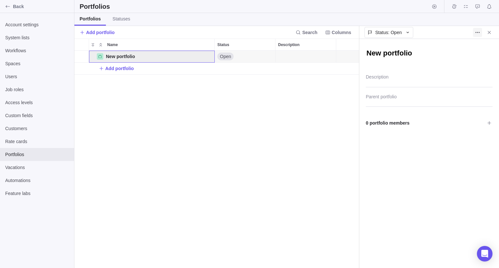
type textarea "x"
click at [478, 33] on icon "More actions" at bounding box center [477, 32] width 5 height 5
click at [481, 48] on span "Delete" at bounding box center [484, 46] width 13 height 6
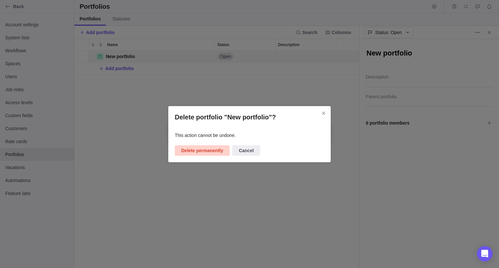
click at [201, 153] on span "Delete permanently" at bounding box center [202, 151] width 42 height 8
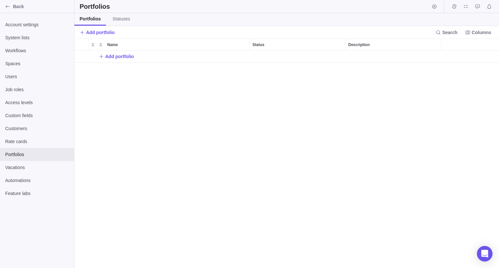
click at [201, 153] on div "Add portfolio" at bounding box center [286, 160] width 425 height 218
click at [8, 7] on icon "Back" at bounding box center [7, 6] width 5 height 5
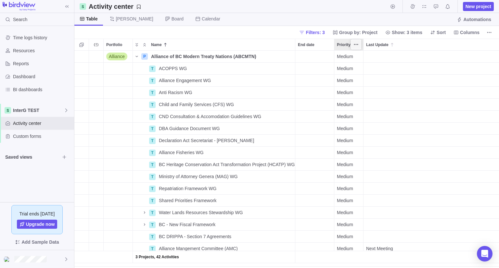
click at [357, 41] on span "More actions" at bounding box center [355, 44] width 9 height 9
click at [370, 82] on div "Freeze column" at bounding box center [377, 79] width 51 height 10
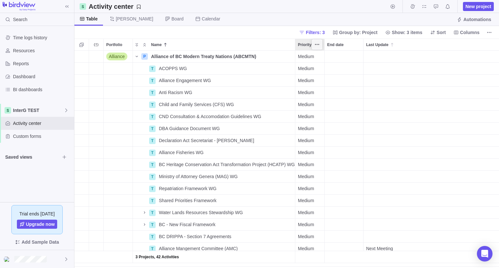
click at [318, 44] on icon "More actions" at bounding box center [316, 44] width 5 height 5
click at [334, 80] on span "Unfreeze column" at bounding box center [343, 79] width 34 height 6
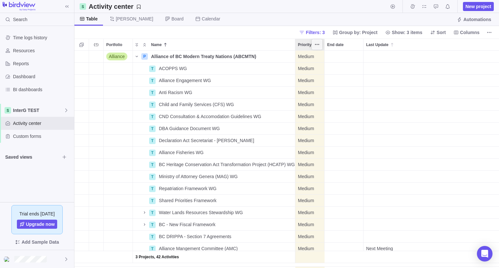
click at [319, 44] on icon "More actions" at bounding box center [316, 44] width 5 height 5
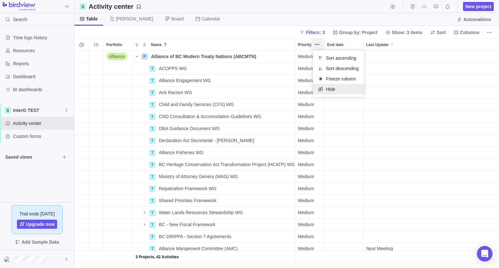
click at [328, 90] on span "Hide" at bounding box center [330, 89] width 9 height 6
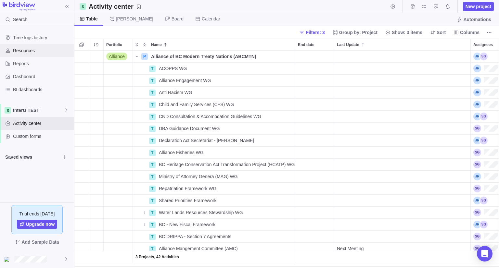
click at [36, 56] on div "Resources" at bounding box center [37, 50] width 74 height 13
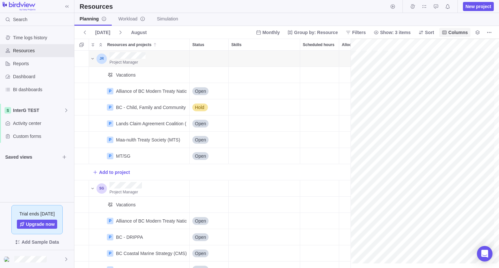
click at [456, 30] on span "Columns" at bounding box center [457, 32] width 19 height 6
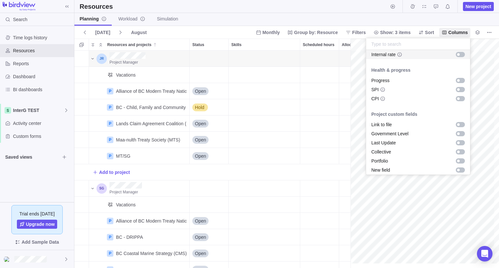
click at [398, 17] on body "Search Time logs history Resources Reports Dashboard BI dashboards InterG TEST …" at bounding box center [249, 134] width 499 height 268
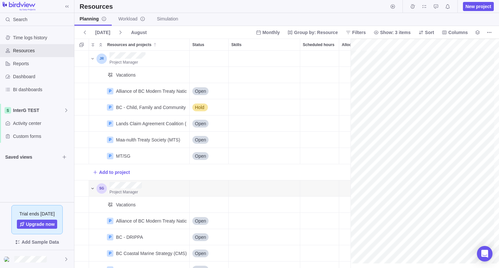
click at [91, 191] on icon "Resources and projects" at bounding box center [92, 188] width 5 height 5
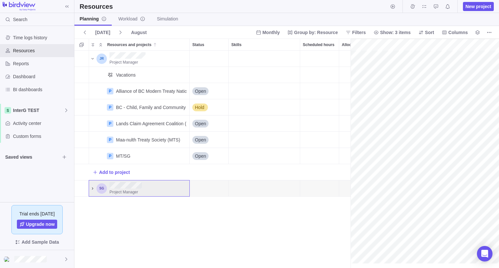
click at [91, 191] on icon "Resources and projects" at bounding box center [92, 188] width 5 height 5
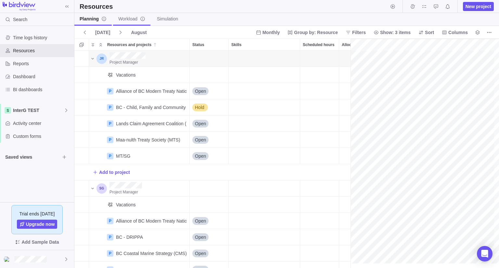
click at [135, 19] on span "Workload" at bounding box center [131, 19] width 27 height 6
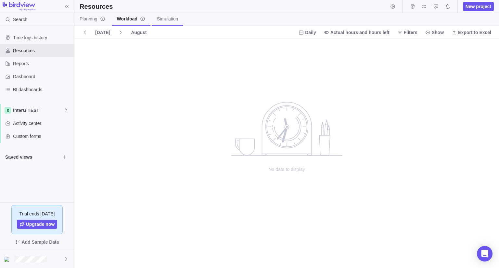
click at [155, 20] on link "Simulation" at bounding box center [168, 19] width 32 height 13
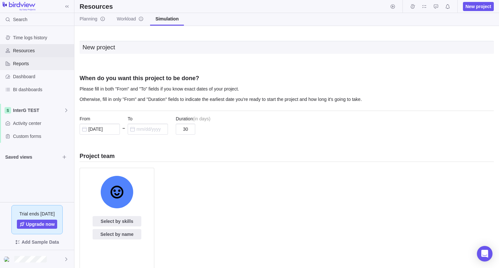
click at [35, 67] on div "Reports" at bounding box center [37, 63] width 74 height 13
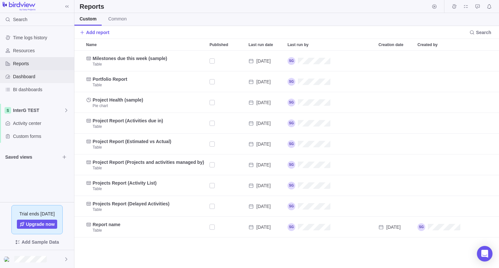
click at [30, 74] on span "Dashboard" at bounding box center [42, 76] width 58 height 6
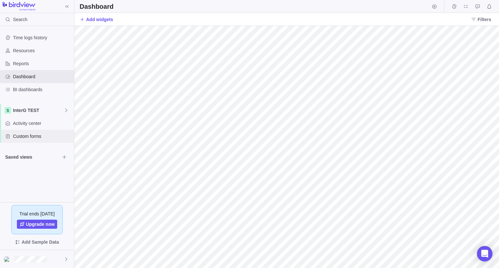
click at [29, 137] on span "Custom forms" at bounding box center [42, 136] width 58 height 6
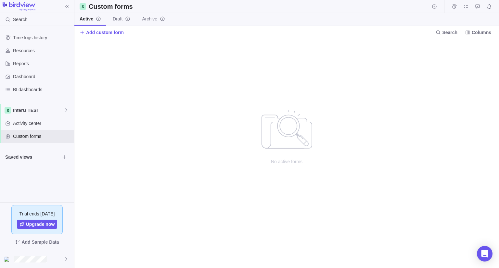
click at [18, 159] on span "Saved views" at bounding box center [32, 157] width 55 height 6
click at [40, 161] on div "Saved views" at bounding box center [37, 157] width 74 height 13
click at [64, 159] on icon "Browse views" at bounding box center [64, 157] width 4 height 4
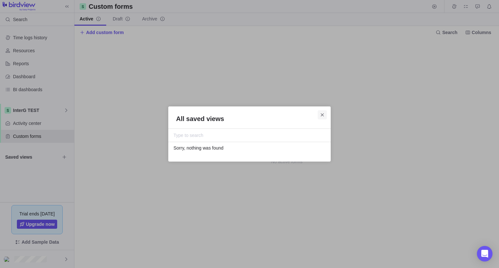
click at [322, 114] on icon "Close" at bounding box center [322, 114] width 5 height 5
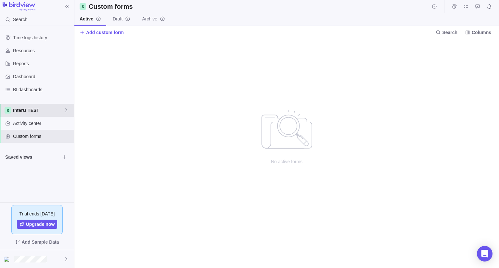
click at [25, 112] on span "InterG TEST" at bounding box center [38, 110] width 51 height 6
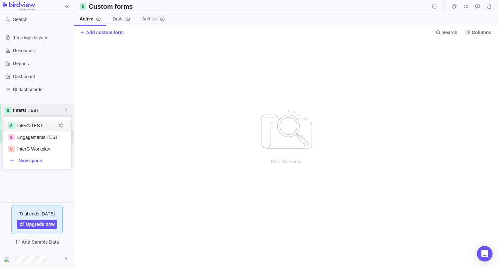
scroll to position [47, 63]
click at [28, 124] on span "InterG TEST" at bounding box center [37, 125] width 40 height 6
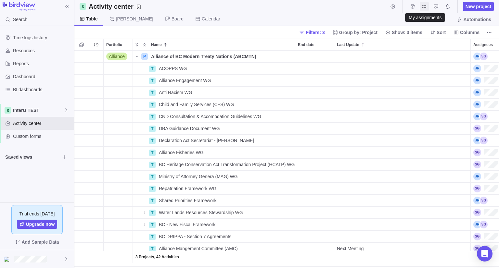
click at [427, 7] on span "My assignments" at bounding box center [424, 6] width 9 height 9
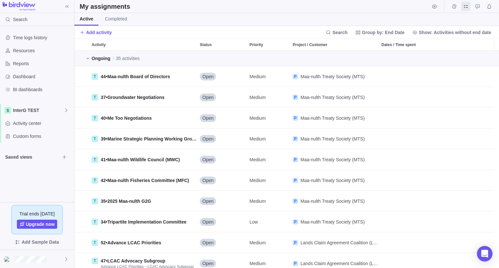
scroll to position [212, 420]
click at [155, 45] on div "Activity" at bounding box center [143, 44] width 108 height 11
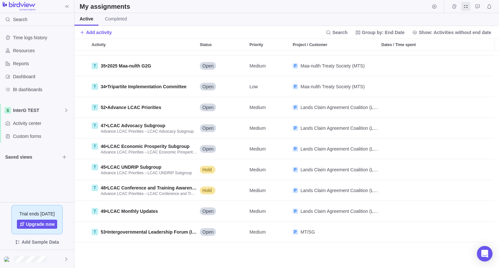
scroll to position [0, 0]
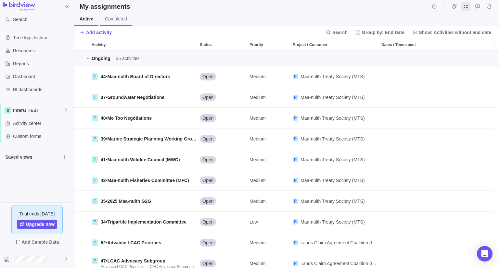
click at [122, 21] on span "Completed" at bounding box center [116, 19] width 22 height 6
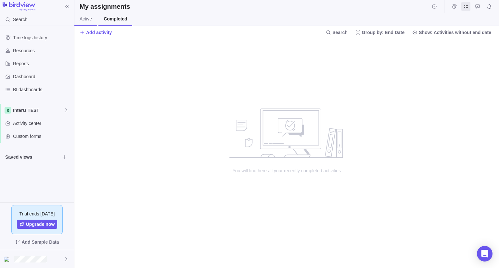
click at [82, 19] on span "Active" at bounding box center [86, 19] width 12 height 6
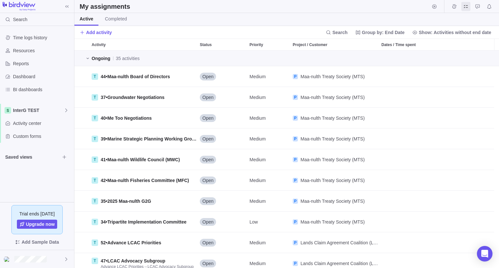
scroll to position [212, 420]
click at [404, 33] on span "Group by: End Date" at bounding box center [383, 32] width 43 height 6
click at [390, 70] on div "Priority" at bounding box center [384, 70] width 51 height 12
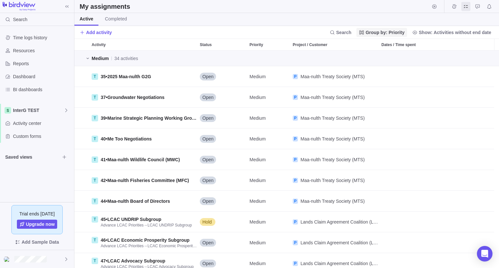
click at [400, 33] on span "Group by: Priority" at bounding box center [384, 32] width 39 height 6
click at [398, 58] on div "End Date" at bounding box center [387, 59] width 48 height 12
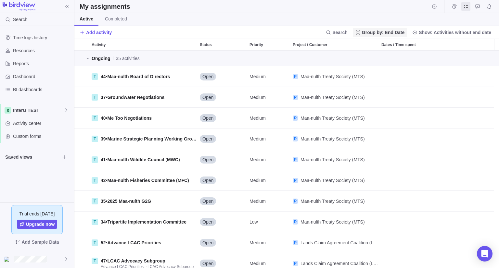
click at [396, 34] on span "Group by: End Date" at bounding box center [383, 32] width 43 height 6
click at [377, 106] on span "Importance" at bounding box center [375, 105] width 23 height 6
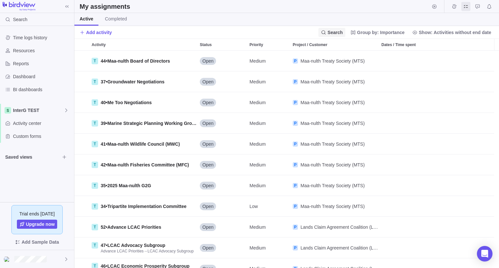
click at [337, 32] on span "Search" at bounding box center [334, 32] width 15 height 6
click at [392, 33] on span "Group by: Importance" at bounding box center [380, 32] width 47 height 6
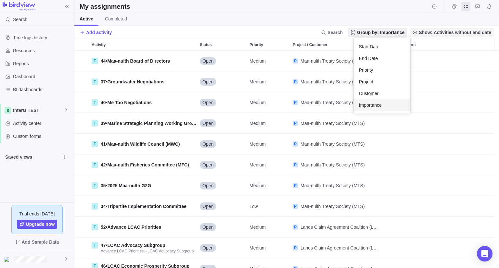
click at [447, 32] on body "Search Time logs history Resources Reports Dashboard BI dashboards InterG TEST …" at bounding box center [249, 134] width 499 height 268
click at [447, 32] on span "Show: Activities without end date" at bounding box center [455, 32] width 72 height 6
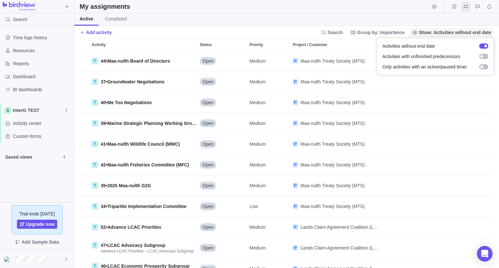
click at [447, 32] on span "Show: Activities without end date" at bounding box center [455, 32] width 72 height 6
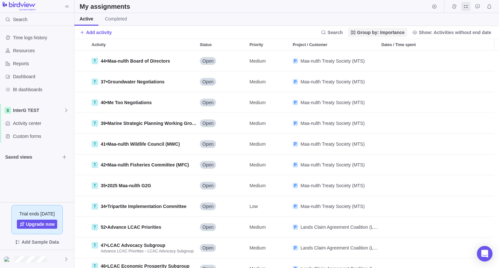
click at [390, 36] on span "Group by: Importance" at bounding box center [377, 32] width 59 height 9
click at [384, 59] on div "End Date" at bounding box center [382, 59] width 57 height 12
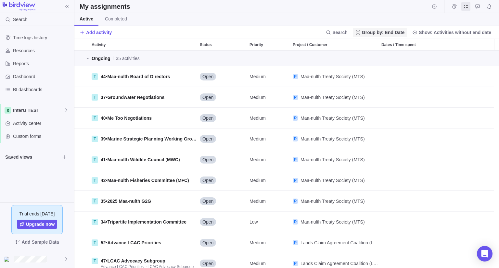
click at [393, 30] on span "Group by: End Date" at bounding box center [383, 32] width 43 height 6
click at [381, 78] on div "Project" at bounding box center [384, 82] width 51 height 12
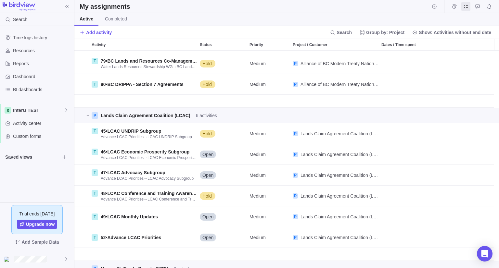
scroll to position [585, 0]
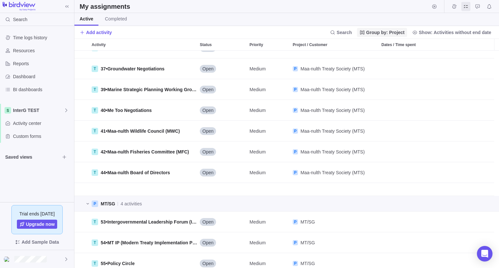
click at [391, 30] on span "Group by: Project" at bounding box center [385, 32] width 38 height 6
click at [127, 27] on body "Search Time logs history Resources Reports Dashboard BI dashboards InterG TEST …" at bounding box center [249, 134] width 499 height 268
click at [116, 17] on span "Completed" at bounding box center [116, 19] width 22 height 6
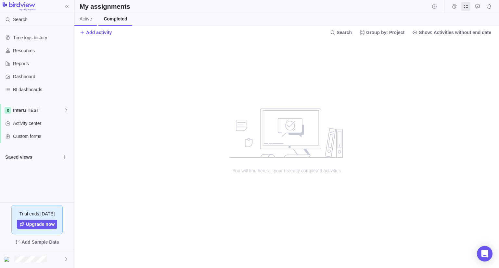
click at [88, 20] on span "Active" at bounding box center [86, 19] width 12 height 6
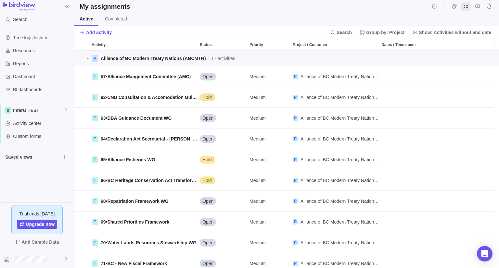
scroll to position [212, 420]
click at [475, 6] on icon "Approval requests" at bounding box center [477, 6] width 5 height 5
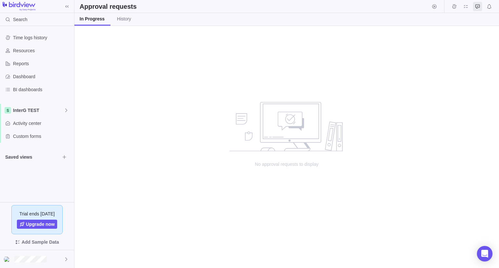
scroll to position [237, 420]
click at [70, 116] on div "InterG TEST" at bounding box center [37, 110] width 74 height 13
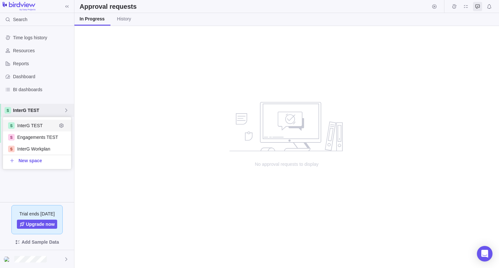
scroll to position [47, 63]
click at [44, 122] on span "InterG TEST" at bounding box center [37, 125] width 40 height 6
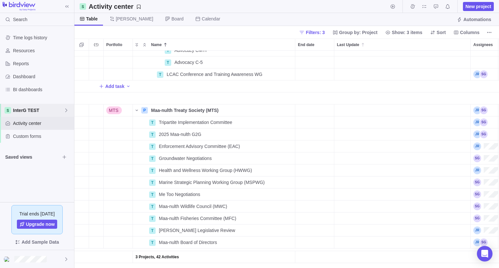
scroll to position [316, 0]
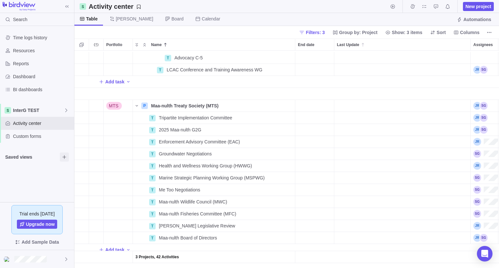
click at [68, 156] on span "Browse views" at bounding box center [64, 157] width 9 height 9
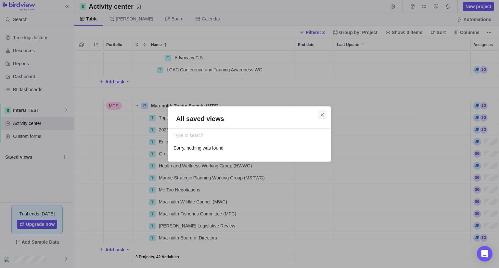
click at [326, 116] on span "Close" at bounding box center [322, 114] width 9 height 9
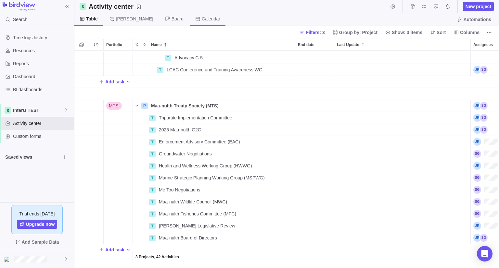
click at [190, 22] on span "Calendar" at bounding box center [207, 19] width 35 height 13
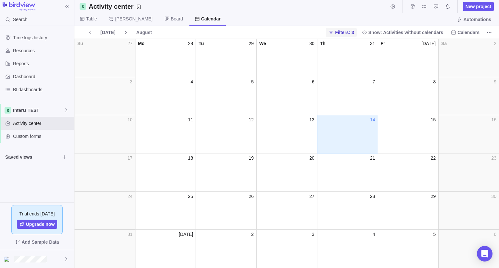
click at [354, 34] on span "Filters: 3" at bounding box center [344, 32] width 19 height 6
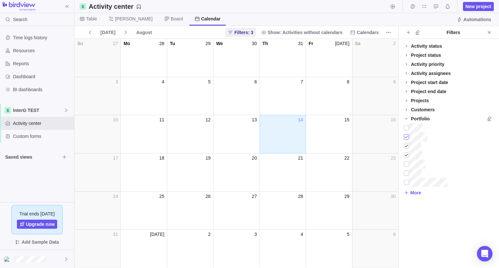
click at [406, 136] on div at bounding box center [406, 137] width 5 height 9
click at [407, 147] on div at bounding box center [406, 146] width 5 height 9
click at [406, 154] on div at bounding box center [406, 155] width 5 height 9
click at [431, 243] on div "Activity status Default Workflow Project status Default Workflow Activity prior…" at bounding box center [449, 153] width 100 height 229
click at [490, 34] on icon "Close" at bounding box center [489, 32] width 5 height 5
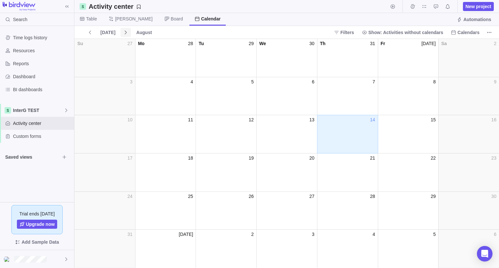
click at [124, 32] on icon at bounding box center [125, 32] width 5 height 5
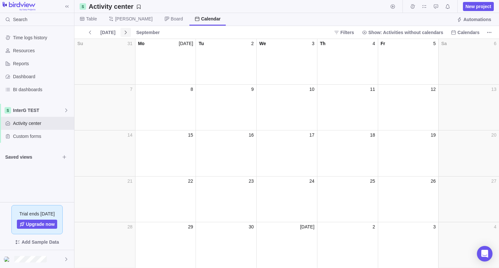
click at [124, 32] on icon at bounding box center [125, 32] width 5 height 5
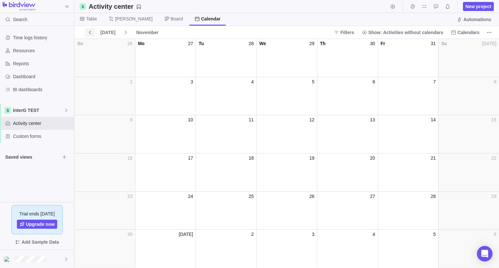
click at [93, 33] on span at bounding box center [90, 32] width 10 height 9
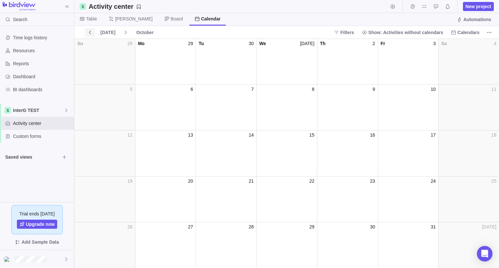
click at [93, 33] on span at bounding box center [90, 32] width 10 height 9
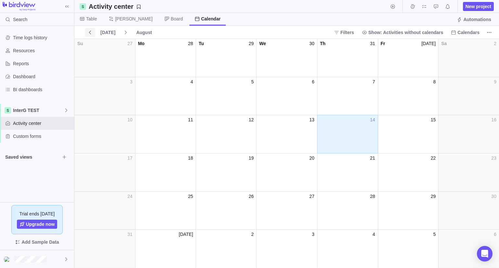
click at [93, 33] on span at bounding box center [90, 32] width 10 height 9
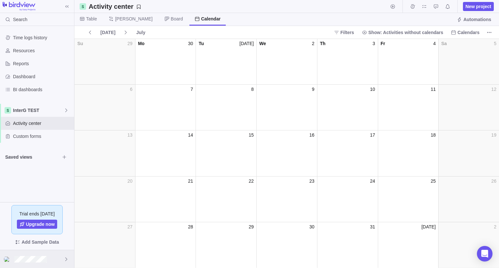
click at [60, 261] on div at bounding box center [37, 259] width 74 height 18
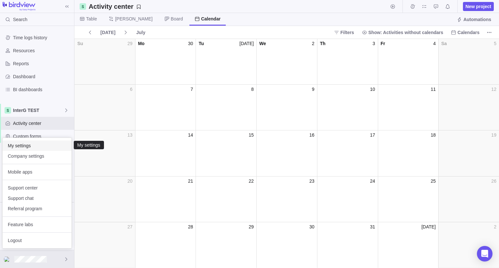
click at [38, 147] on span "My settings" at bounding box center [37, 146] width 58 height 6
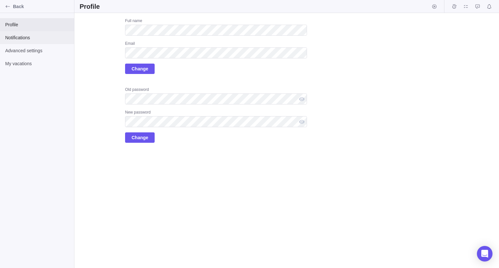
click at [26, 35] on span "Notifications" at bounding box center [37, 37] width 64 height 6
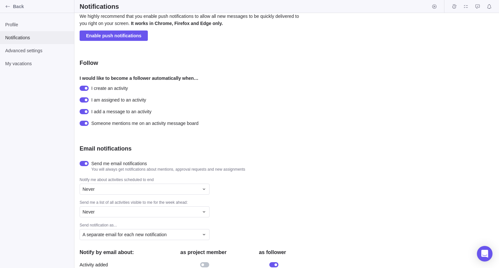
scroll to position [32, 0]
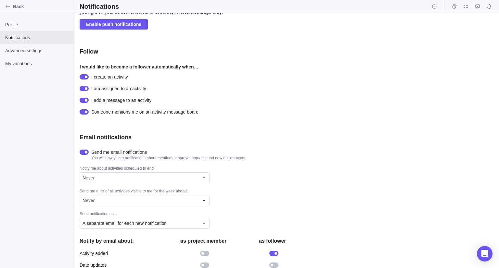
click at [86, 78] on div at bounding box center [84, 76] width 9 height 5
click at [84, 100] on div at bounding box center [84, 100] width 9 height 5
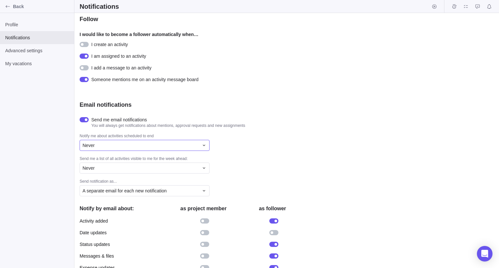
click at [192, 148] on div "Never" at bounding box center [141, 145] width 116 height 6
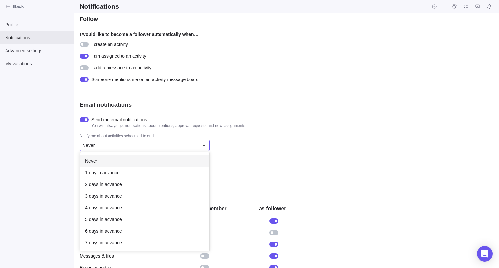
scroll to position [94, 124]
click at [170, 200] on div "3 days in advance" at bounding box center [144, 196] width 129 height 12
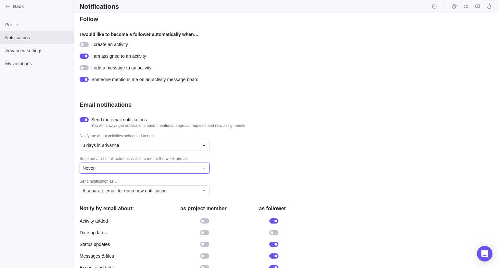
click at [143, 170] on div "Never" at bounding box center [141, 168] width 116 height 6
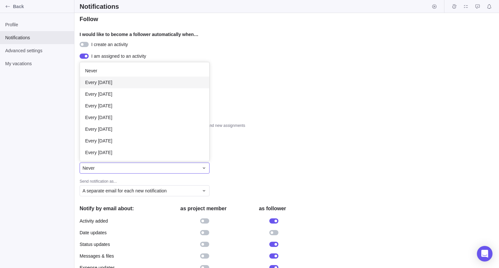
click at [106, 84] on span "Every [DATE]" at bounding box center [98, 82] width 27 height 6
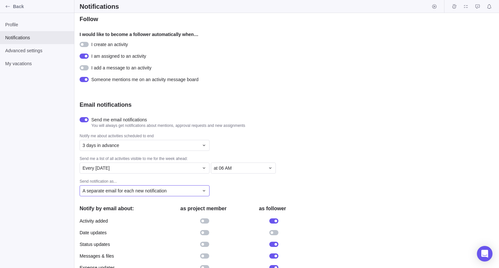
click at [169, 191] on div "A separate email for each new notification" at bounding box center [141, 191] width 116 height 6
click at [159, 210] on div "A summary email combining all new notifications" at bounding box center [144, 207] width 129 height 12
click at [239, 192] on span "every 4 hours" at bounding box center [228, 191] width 28 height 6
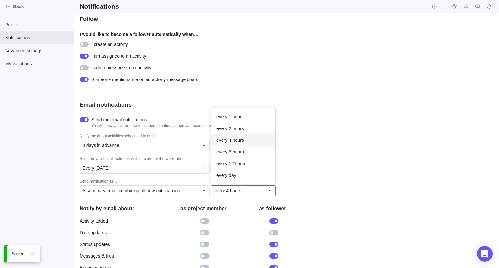
scroll to position [70, 59]
click at [229, 178] on div "every day" at bounding box center [243, 176] width 64 height 12
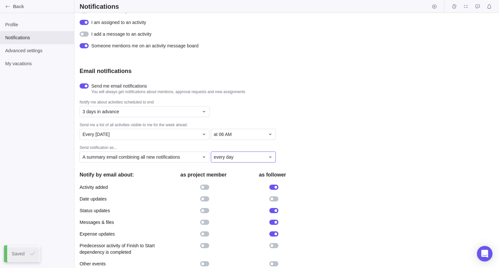
scroll to position [119, 0]
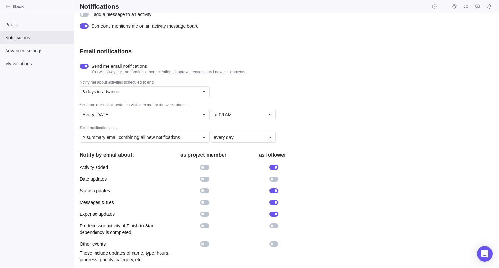
click at [275, 166] on div at bounding box center [275, 167] width 3 height 3
click at [203, 166] on div at bounding box center [202, 167] width 3 height 3
click at [202, 180] on div at bounding box center [202, 179] width 3 height 3
click at [203, 189] on div at bounding box center [204, 190] width 9 height 5
click at [272, 191] on div at bounding box center [273, 190] width 9 height 5
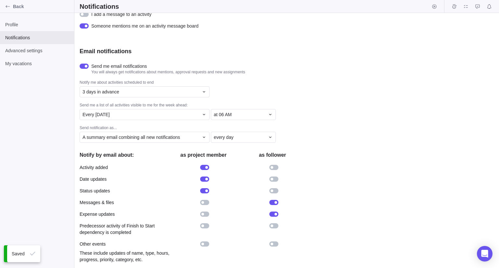
click at [203, 202] on div at bounding box center [202, 202] width 3 height 3
click at [274, 202] on div at bounding box center [273, 202] width 9 height 5
click at [277, 215] on div at bounding box center [273, 214] width 9 height 5
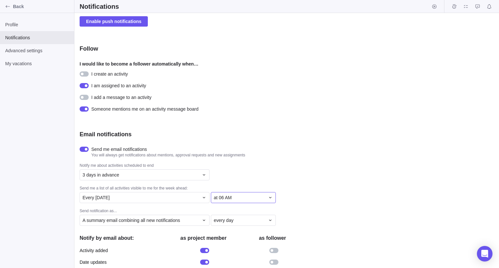
scroll to position [0, 0]
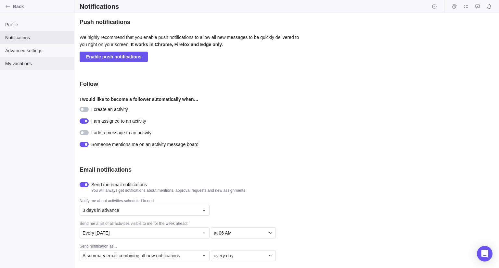
click at [23, 64] on span "My vacations" at bounding box center [37, 63] width 64 height 6
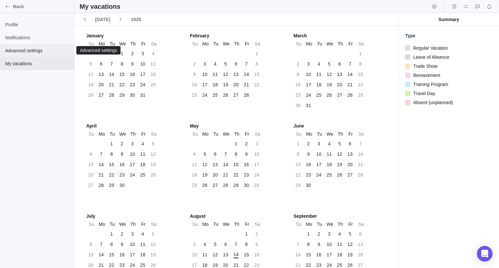
click at [29, 50] on span "Advanced settings" at bounding box center [37, 50] width 64 height 6
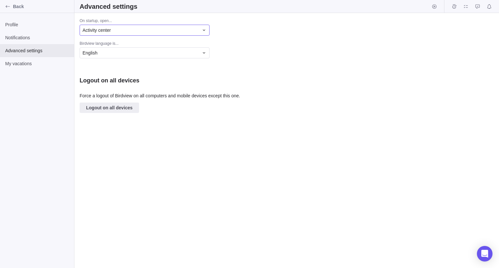
click at [122, 31] on div "Activity center" at bounding box center [141, 30] width 116 height 6
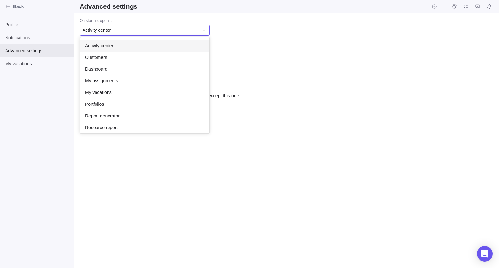
scroll to position [91, 124]
click at [122, 31] on div "Activity center" at bounding box center [141, 30] width 116 height 6
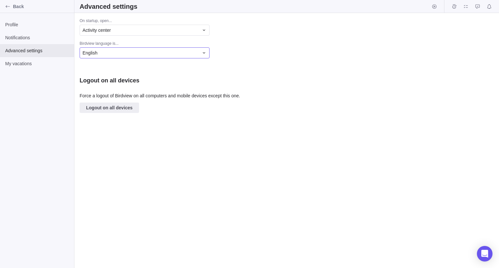
click at [125, 55] on div "English" at bounding box center [141, 53] width 116 height 6
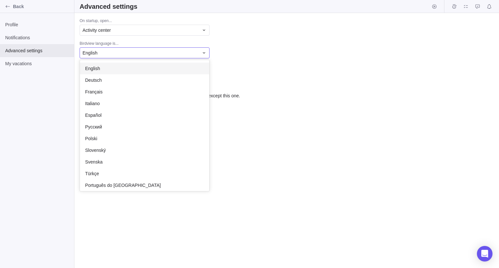
scroll to position [126, 124]
click at [125, 55] on div "English" at bounding box center [141, 53] width 116 height 6
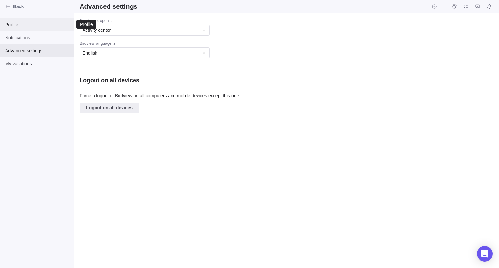
click at [17, 28] on span "Profile" at bounding box center [37, 24] width 64 height 6
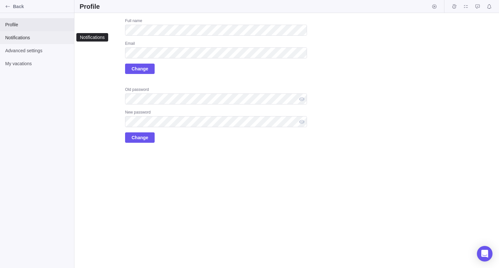
click at [18, 35] on span "Notifications" at bounding box center [37, 37] width 64 height 6
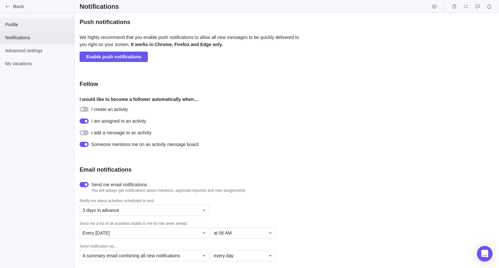
click at [18, 24] on span "Profile" at bounding box center [37, 24] width 64 height 6
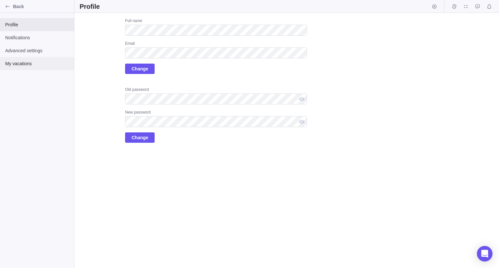
click at [18, 63] on span "My vacations" at bounding box center [37, 63] width 64 height 6
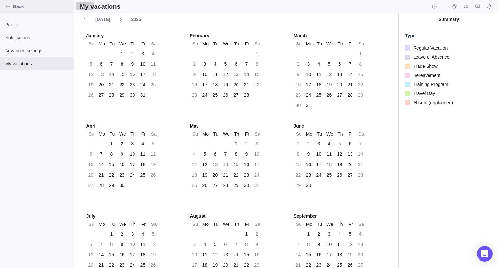
click at [9, 7] on icon "Back" at bounding box center [7, 6] width 5 height 5
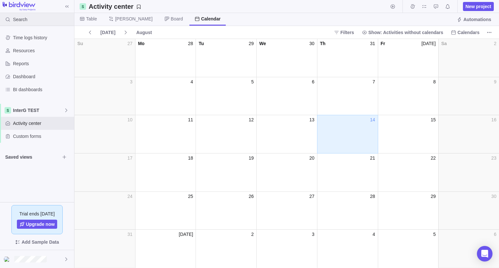
click at [19, 16] on div "Search" at bounding box center [15, 19] width 30 height 13
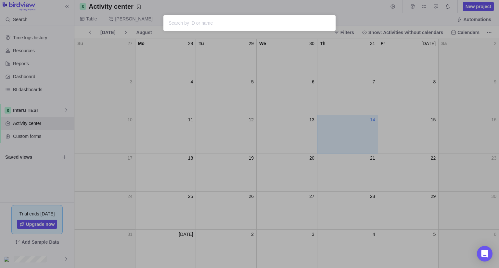
click at [185, 2] on div "Sorry, nothing was found" at bounding box center [249, 134] width 499 height 268
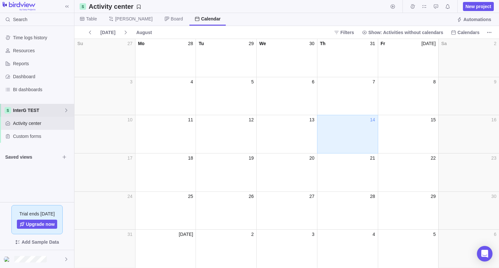
click at [35, 112] on span "InterG TEST" at bounding box center [38, 110] width 51 height 6
click at [35, 125] on span "InterG TEST" at bounding box center [37, 125] width 40 height 6
click at [25, 40] on span "Time logs history" at bounding box center [42, 37] width 58 height 6
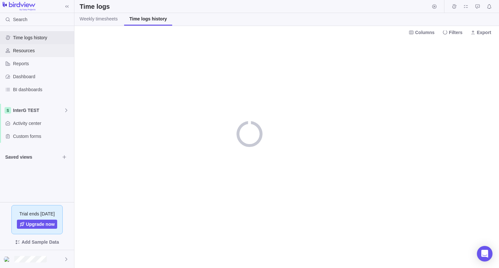
click at [23, 52] on span "Resources" at bounding box center [42, 50] width 58 height 6
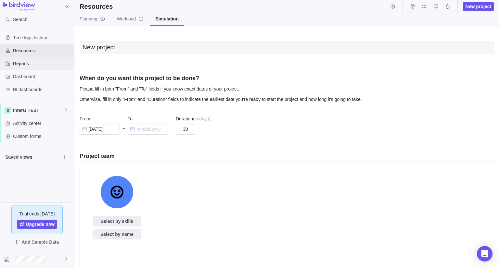
click at [23, 63] on span "Reports" at bounding box center [42, 63] width 58 height 6
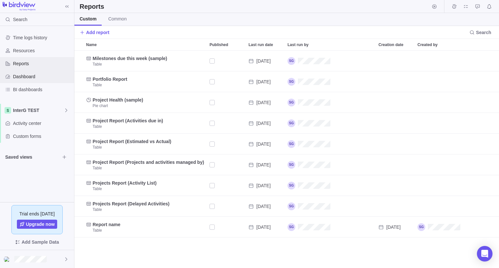
scroll to position [212, 420]
click at [24, 76] on span "Dashboard" at bounding box center [42, 76] width 58 height 6
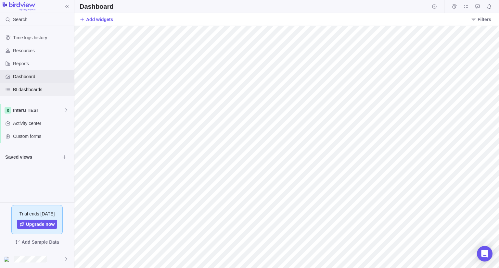
click at [26, 83] on div "BI dashboards" at bounding box center [37, 89] width 74 height 13
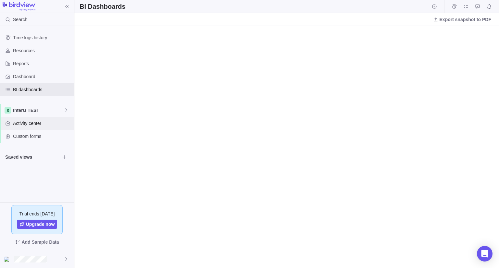
click at [32, 121] on span "Activity center" at bounding box center [42, 123] width 58 height 6
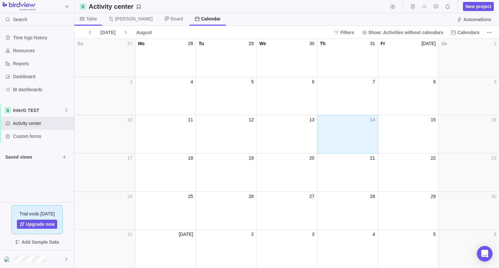
click at [91, 15] on span "Table" at bounding box center [88, 19] width 28 height 13
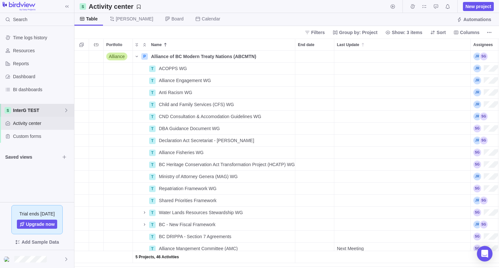
click at [37, 109] on span "InterG TEST" at bounding box center [38, 110] width 51 height 6
click at [36, 124] on span "InterG TEST" at bounding box center [37, 125] width 40 height 6
click at [38, 108] on span "InterG TEST" at bounding box center [38, 110] width 51 height 6
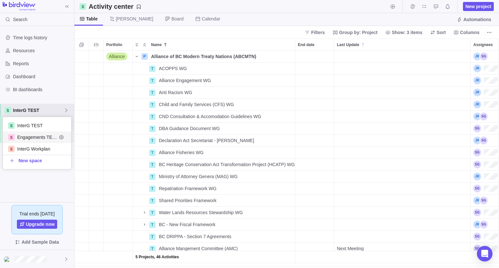
click at [33, 137] on span "Engagements TEST" at bounding box center [37, 137] width 40 height 6
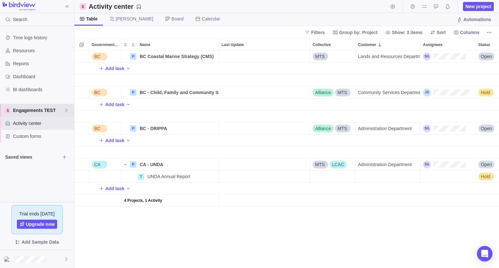
scroll to position [212, 420]
click at [44, 107] on div "Engagements TEST" at bounding box center [37, 110] width 74 height 13
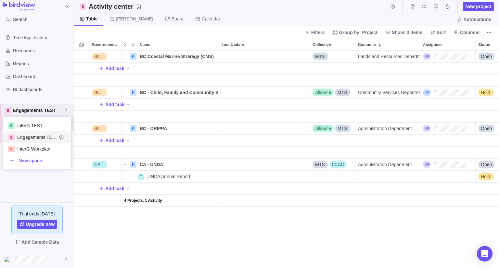
scroll to position [47, 63]
click at [43, 109] on span "Engagements TEST" at bounding box center [38, 110] width 51 height 6
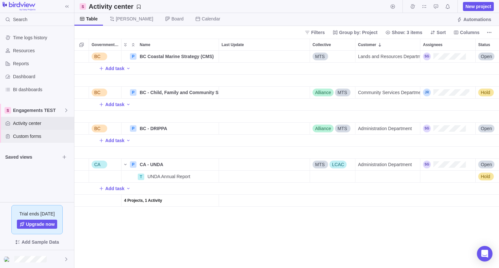
click at [25, 139] on span "Custom forms" at bounding box center [42, 136] width 58 height 6
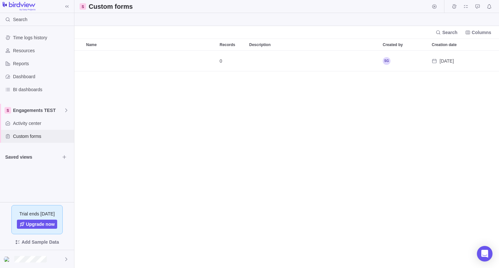
scroll to position [212, 420]
click at [28, 119] on div "Activity center" at bounding box center [37, 123] width 74 height 13
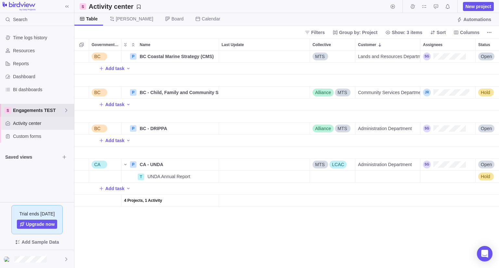
scroll to position [212, 420]
click at [29, 112] on span "Engagements TEST" at bounding box center [38, 110] width 51 height 6
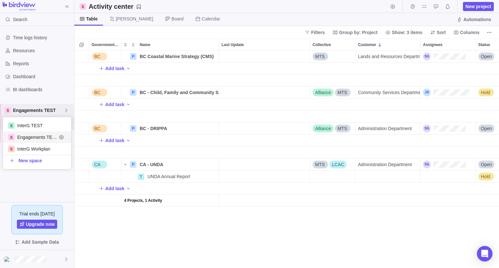
scroll to position [47, 63]
click at [19, 126] on span "InterG TEST" at bounding box center [37, 125] width 40 height 6
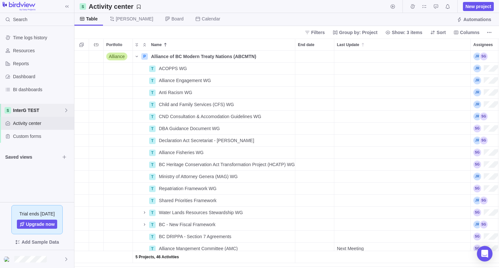
scroll to position [212, 420]
